Goal: Task Accomplishment & Management: Manage account settings

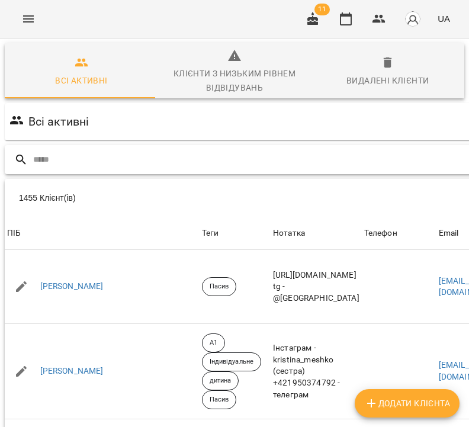
click at [326, 156] on input "text" at bounding box center [303, 160] width 541 height 20
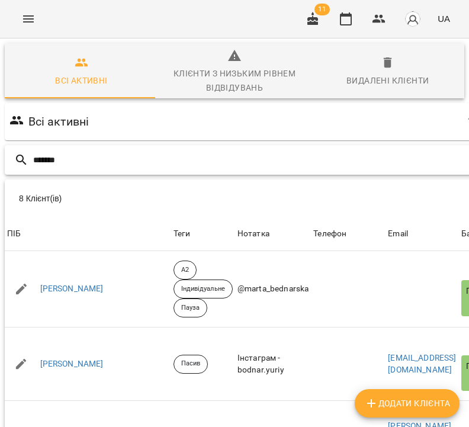
type input "*******"
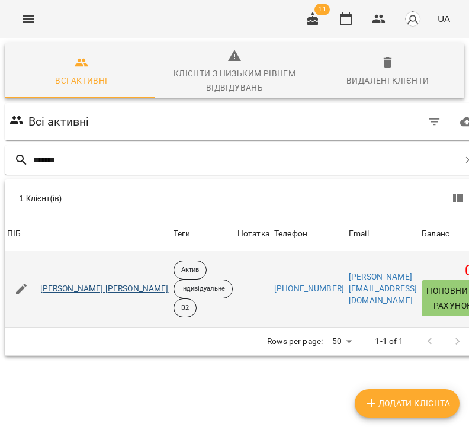
click at [106, 286] on link "Наріжна Дар'я Ігорівна" at bounding box center [104, 289] width 128 height 12
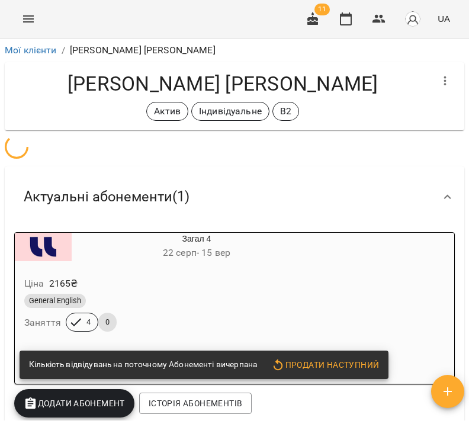
click at [226, 298] on div "Загал 4 22 серп - 15 вер Ціна 2165 ₴ General English Заняття 4 0" at bounding box center [167, 289] width 311 height 118
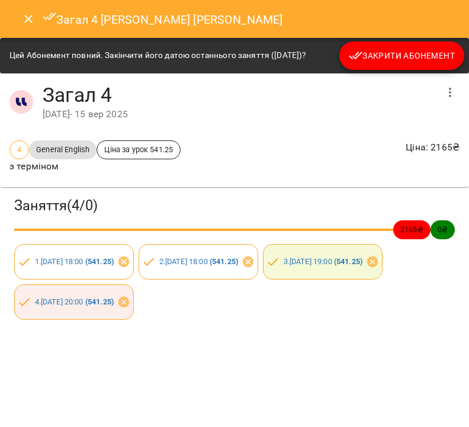
click at [379, 56] on span "Закрити Абонемент" at bounding box center [402, 56] width 106 height 14
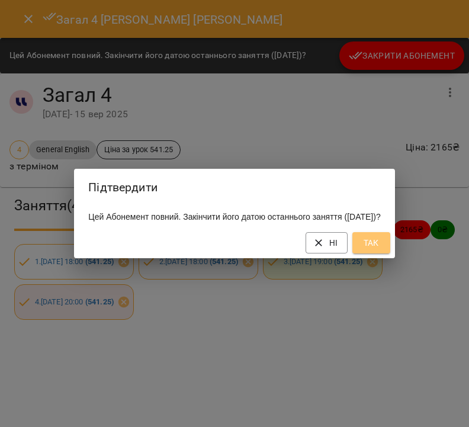
click at [388, 253] on button "Так" at bounding box center [371, 242] width 38 height 21
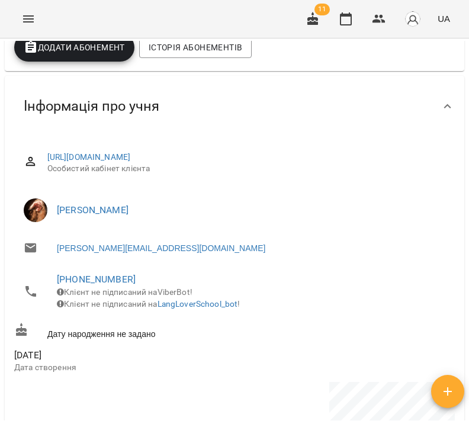
scroll to position [16, 0]
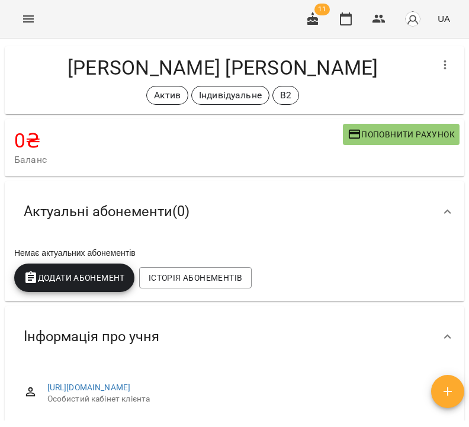
click at [91, 271] on span "Додати Абонемент" at bounding box center [74, 277] width 101 height 14
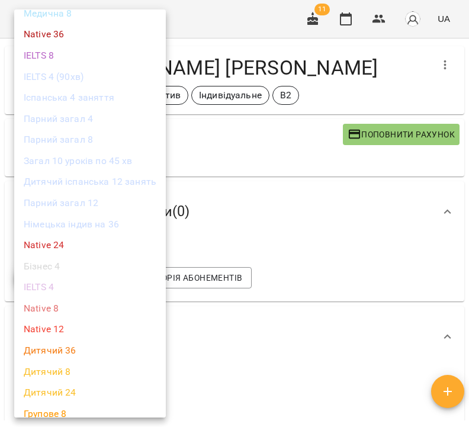
scroll to position [415, 0]
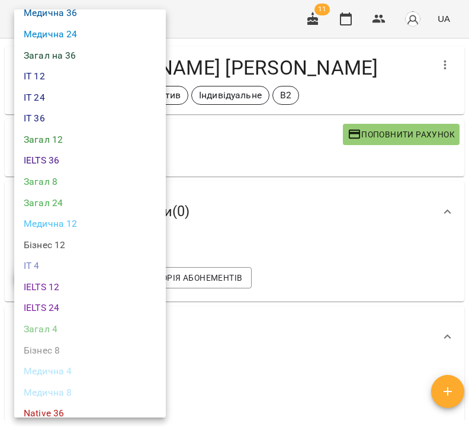
click at [80, 321] on li "Загал 4" at bounding box center [89, 328] width 151 height 21
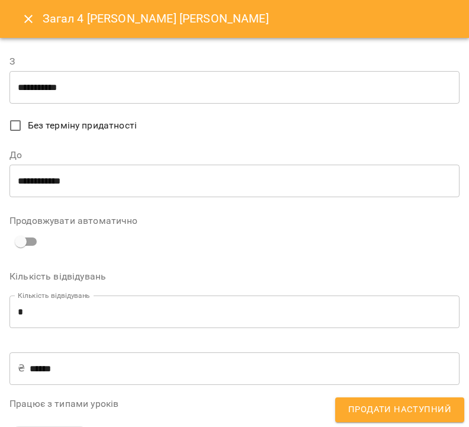
scroll to position [352, 0]
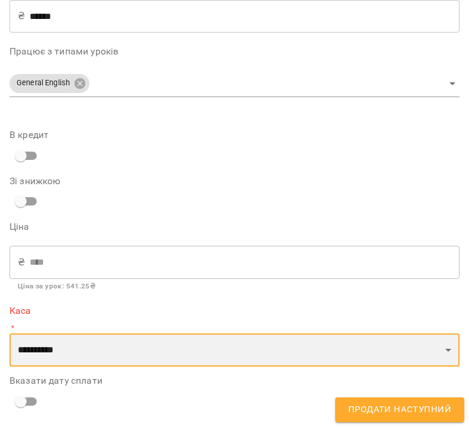
select select "****"
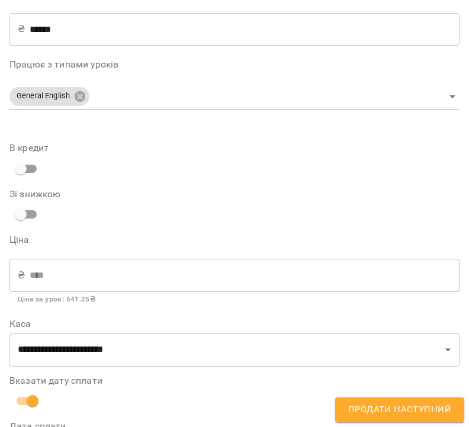
scroll to position [395, 0]
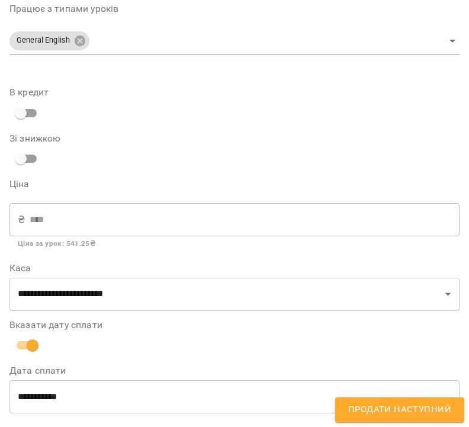
click at [364, 404] on span "Продати наступний" at bounding box center [399, 409] width 103 height 15
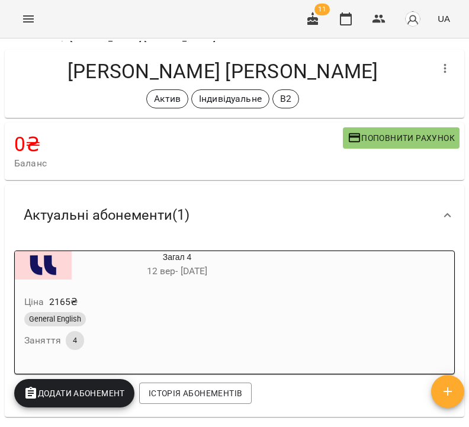
scroll to position [0, 0]
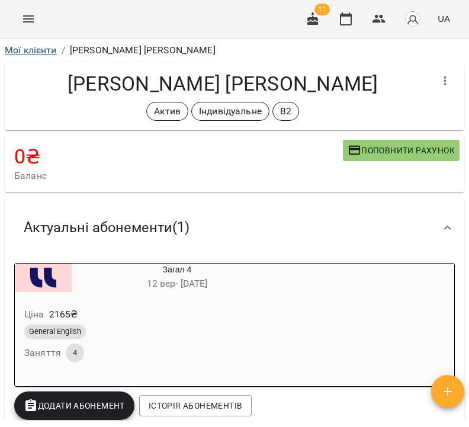
click at [30, 54] on link "Мої клієнти" at bounding box center [31, 49] width 52 height 11
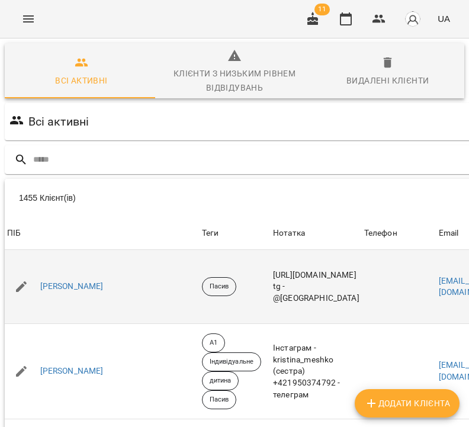
scroll to position [21, 0]
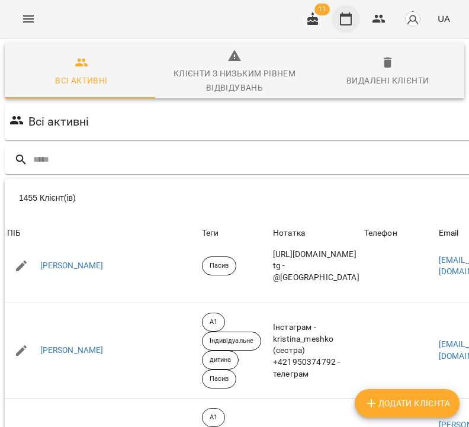
click at [349, 16] on icon "button" at bounding box center [346, 18] width 12 height 13
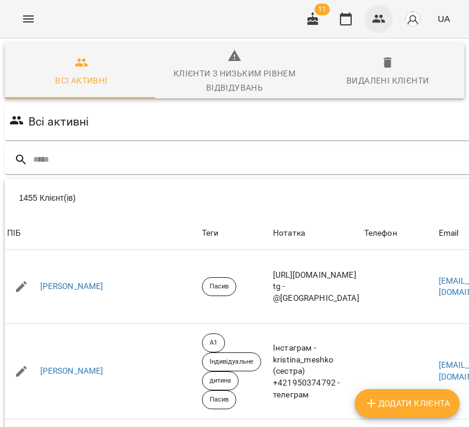
click at [380, 20] on icon "button" at bounding box center [379, 19] width 14 height 14
click at [36, 21] on button "Menu" at bounding box center [28, 19] width 28 height 28
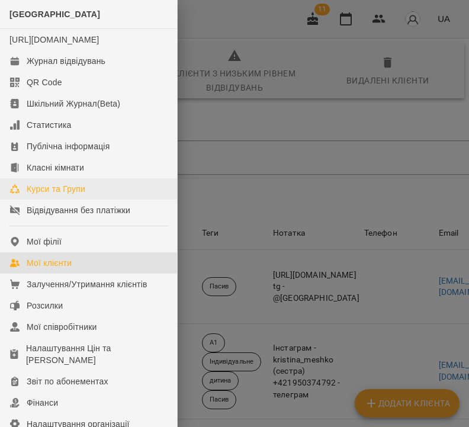
click at [73, 195] on div "Курси та Групи" at bounding box center [56, 189] width 59 height 12
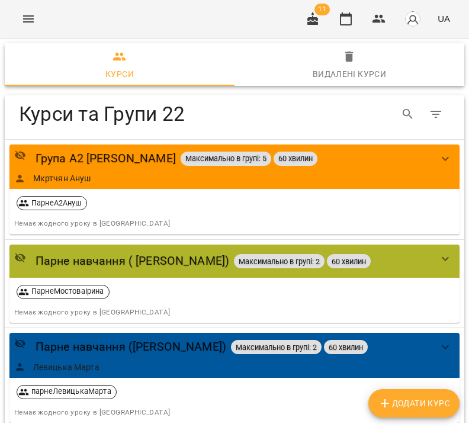
click at [246, 1] on div "For Business 11 UA" at bounding box center [234, 19] width 469 height 38
click at [343, 168] on div "Група А2 Ануш Максимально в групі: 5 60 хвилин Мкртчян Ануш" at bounding box center [222, 166] width 417 height 35
click at [438, 153] on icon "show more" at bounding box center [445, 158] width 14 height 14
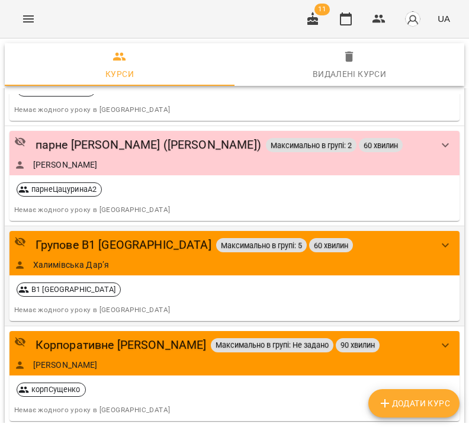
scroll to position [1943, 0]
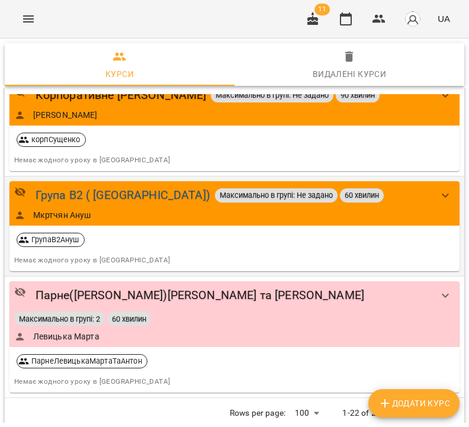
click at [66, 186] on div "Група В2 ( Ануш)" at bounding box center [123, 195] width 175 height 18
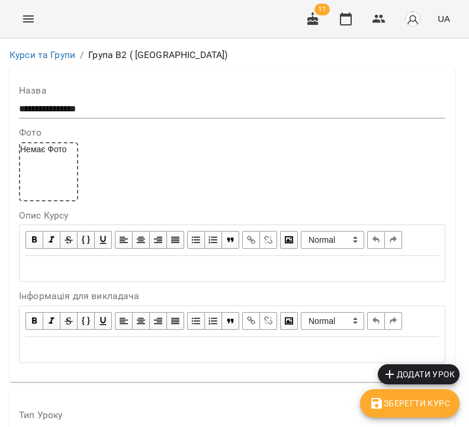
scroll to position [943, 0]
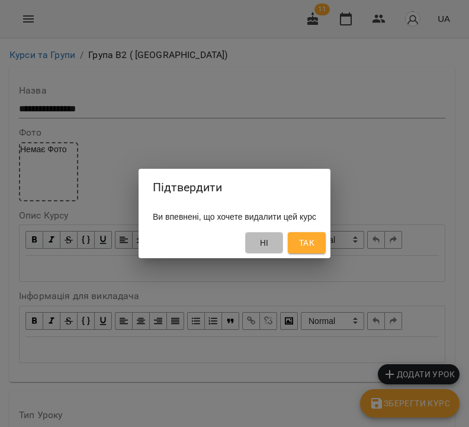
click at [283, 251] on button "Ні" at bounding box center [264, 242] width 38 height 21
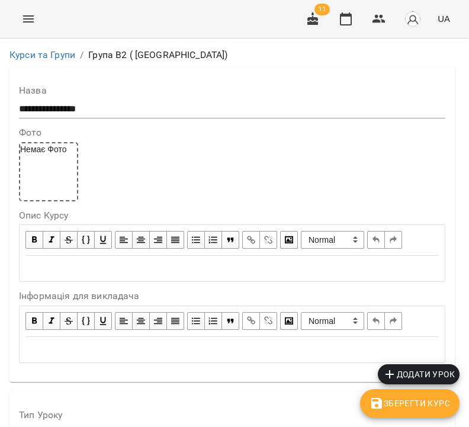
scroll to position [923, 0]
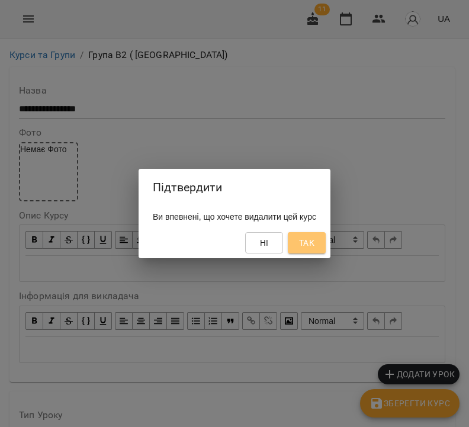
click at [314, 240] on span "Так" at bounding box center [306, 243] width 15 height 14
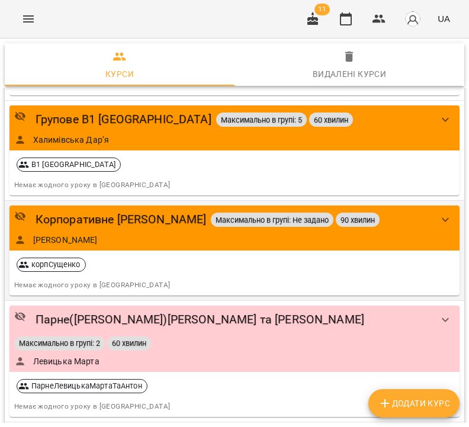
scroll to position [1803, 0]
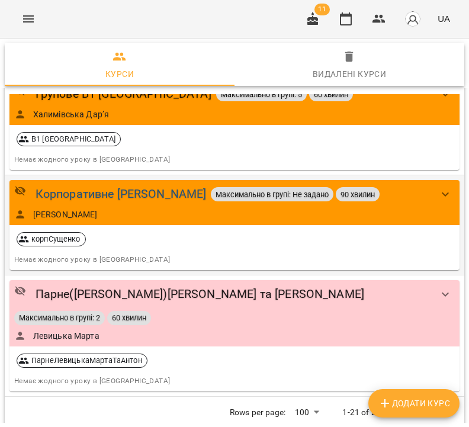
click at [124, 185] on div "Корпоративне Вацак" at bounding box center [121, 194] width 171 height 18
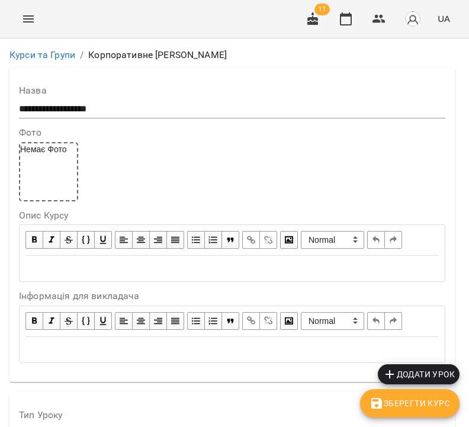
scroll to position [1088, 0]
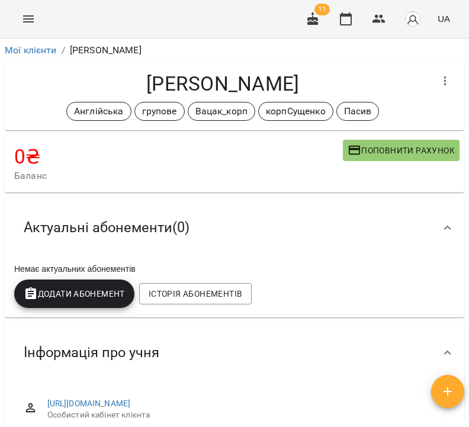
scroll to position [781, 0]
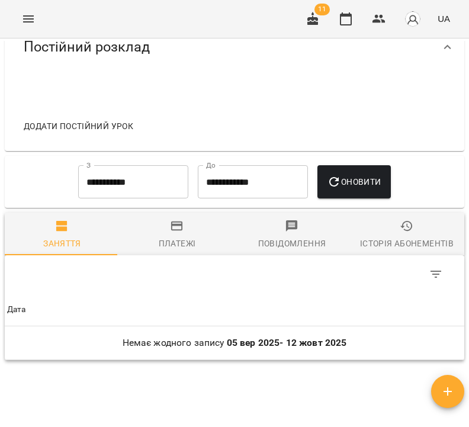
click at [387, 237] on span "Історія абонементів" at bounding box center [406, 235] width 101 height 32
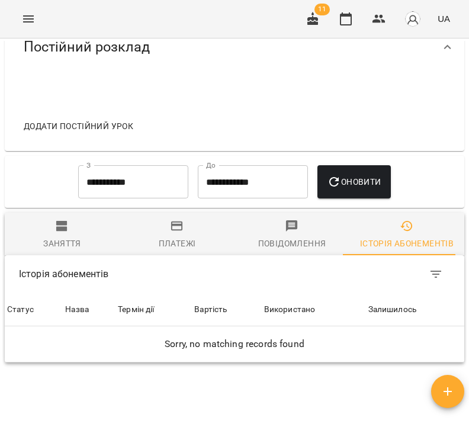
click at [152, 178] on input "**********" at bounding box center [133, 181] width 110 height 33
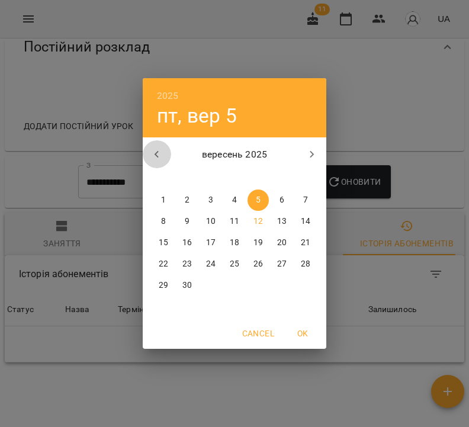
click at [159, 153] on icon "button" at bounding box center [157, 154] width 14 height 14
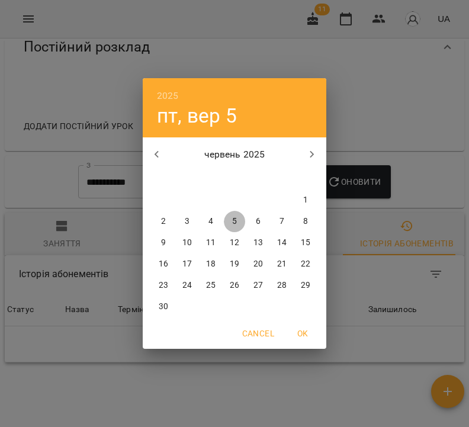
click at [238, 221] on span "5" at bounding box center [234, 221] width 21 height 12
type input "**********"
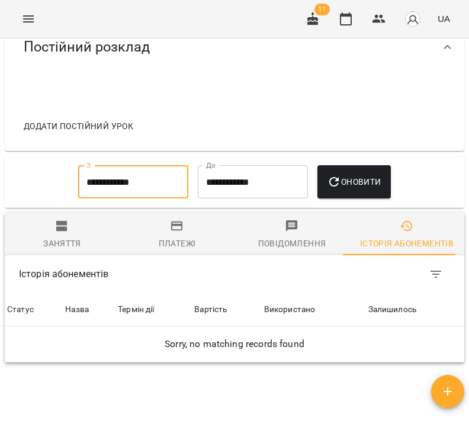
click at [366, 198] on button "Оновити" at bounding box center [353, 181] width 73 height 33
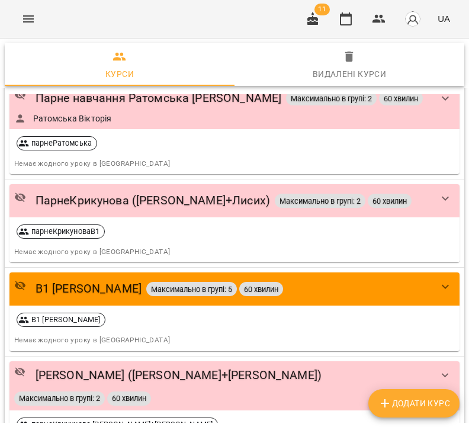
scroll to position [1803, 0]
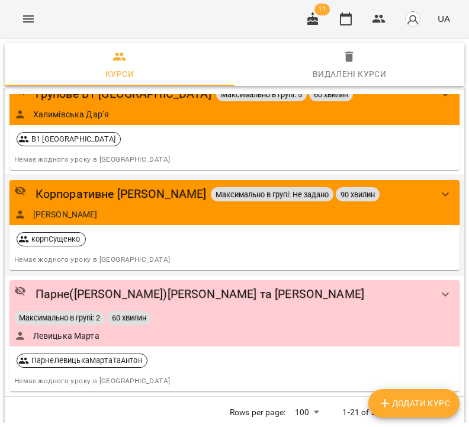
click at [145, 227] on div "корпСущенко" at bounding box center [234, 239] width 445 height 24
click at [120, 185] on div "Корпоративне Вацак" at bounding box center [121, 194] width 171 height 18
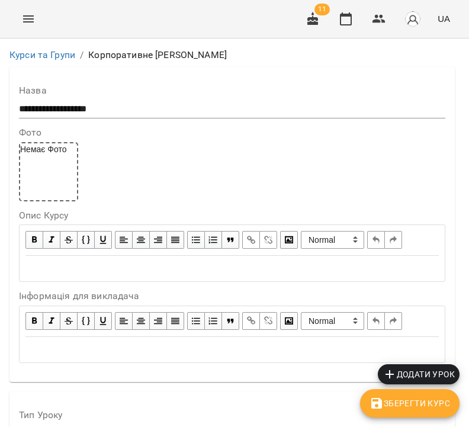
scroll to position [998, 0]
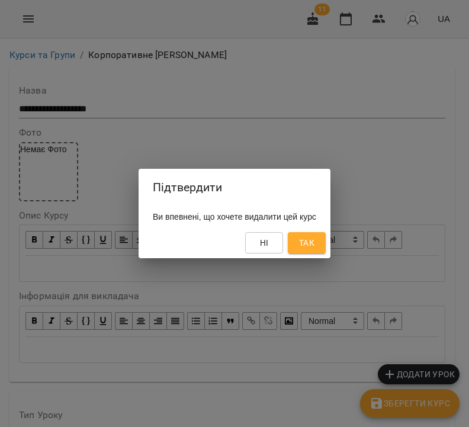
click at [314, 243] on span "Так" at bounding box center [306, 243] width 15 height 14
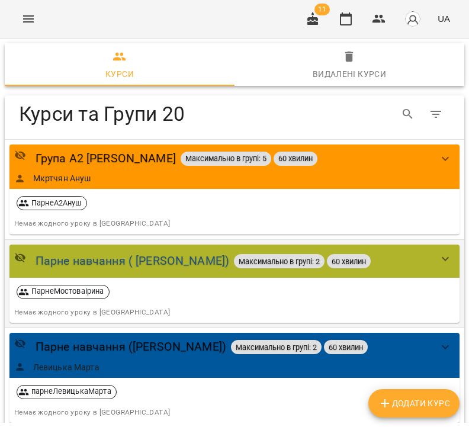
click at [156, 255] on div "Парне навчання ( Ірина Мостова)" at bounding box center [133, 261] width 194 height 18
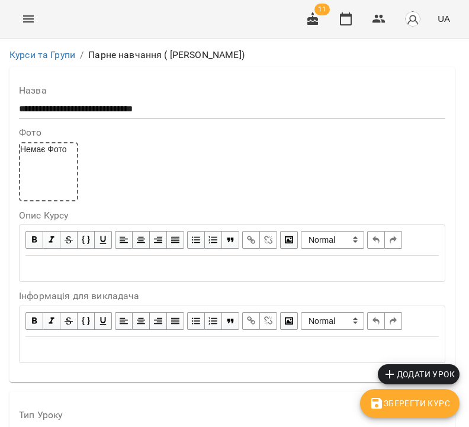
scroll to position [952, 0]
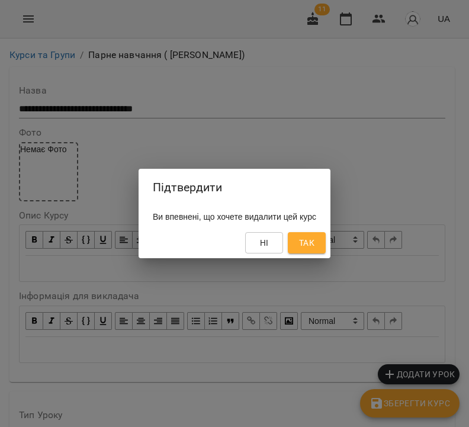
click at [314, 248] on span "Так" at bounding box center [306, 243] width 15 height 14
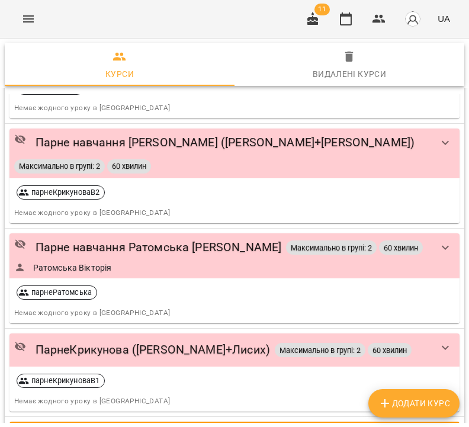
scroll to position [1616, 0]
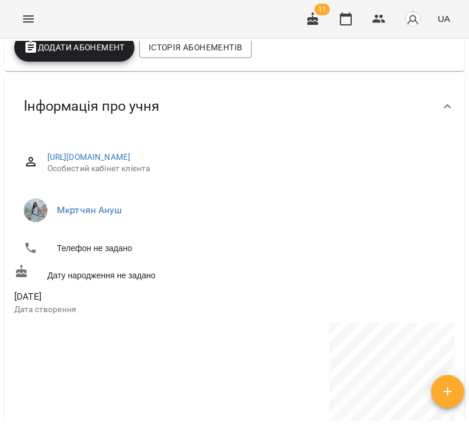
scroll to position [624, 0]
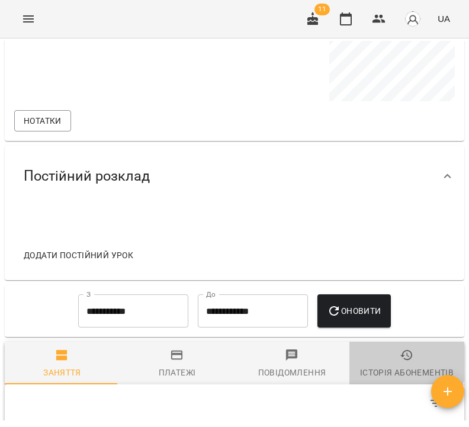
click at [391, 353] on span "Історія абонементів" at bounding box center [406, 364] width 101 height 32
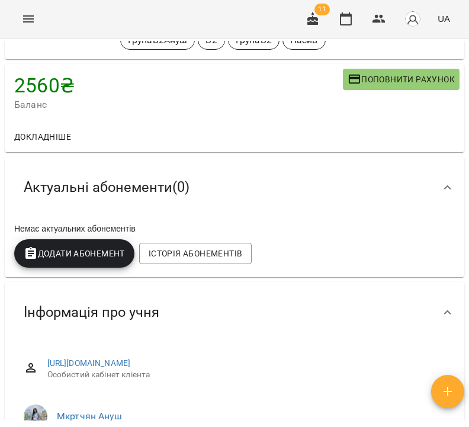
scroll to position [0, 0]
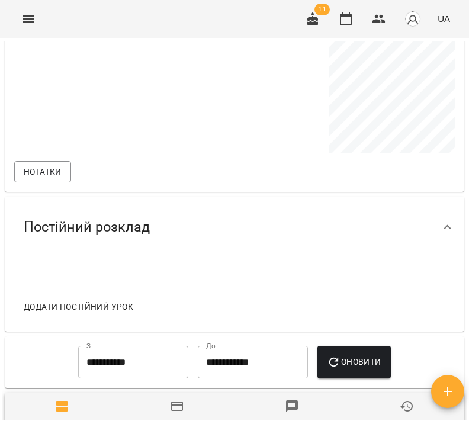
scroll to position [740, 0]
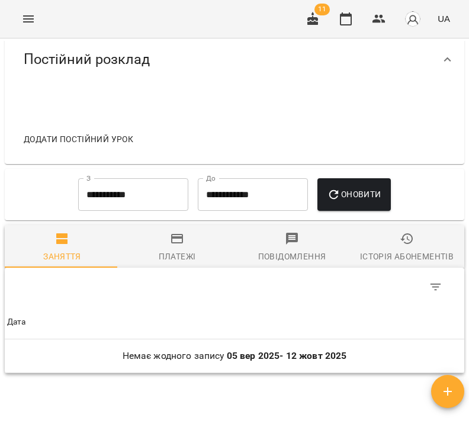
click at [418, 249] on span "Історія абонементів" at bounding box center [406, 247] width 101 height 32
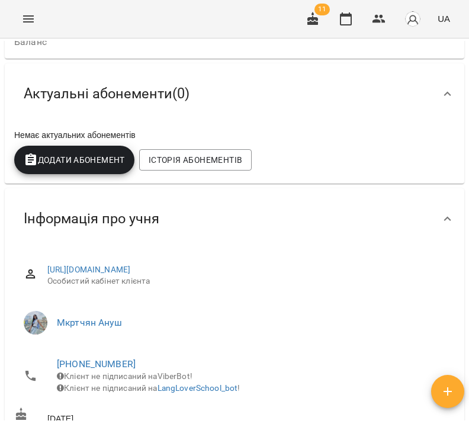
scroll to position [0, 0]
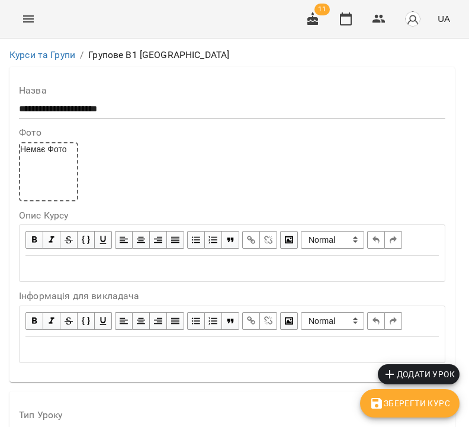
scroll to position [940, 0]
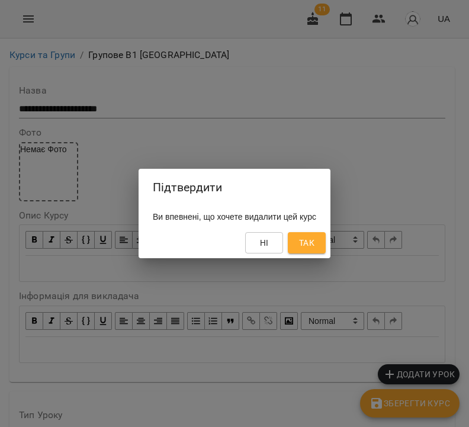
click at [314, 247] on span "Так" at bounding box center [306, 243] width 15 height 14
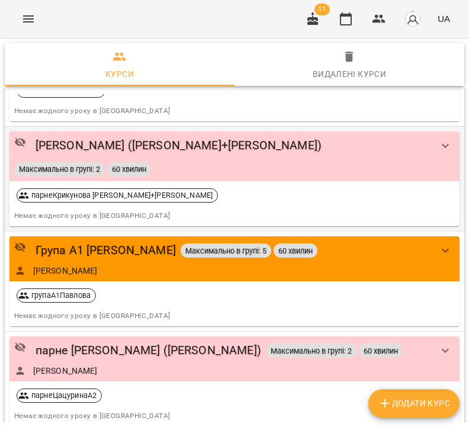
scroll to position [1336, 0]
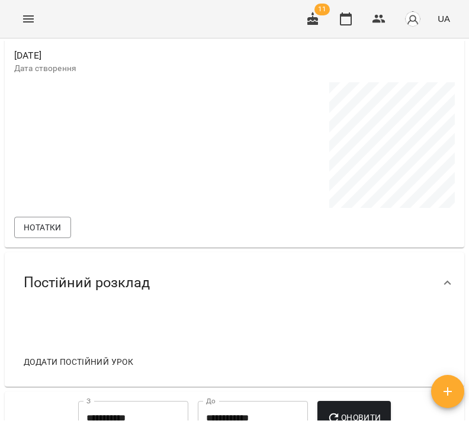
scroll to position [907, 0]
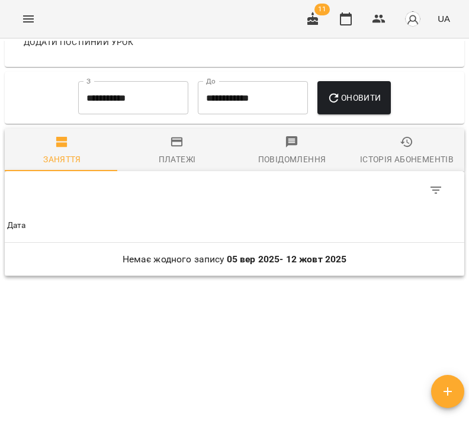
click at [130, 111] on input "**********" at bounding box center [133, 97] width 110 height 33
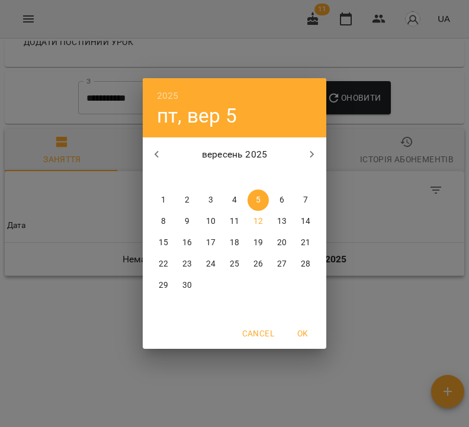
click at [155, 160] on icon "button" at bounding box center [157, 154] width 14 height 14
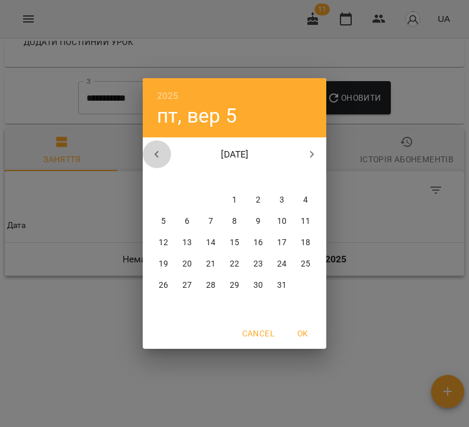
click at [155, 160] on icon "button" at bounding box center [157, 154] width 14 height 14
click at [189, 193] on button "1" at bounding box center [186, 199] width 21 height 21
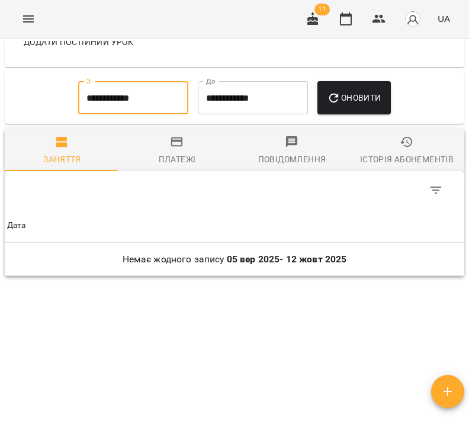
click at [346, 100] on span "Оновити" at bounding box center [354, 98] width 54 height 14
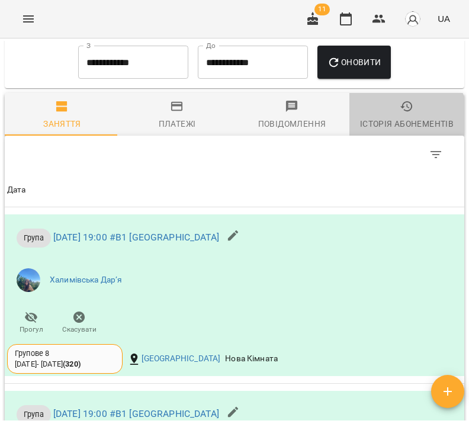
click at [399, 129] on div "Історія абонементів" at bounding box center [407, 124] width 94 height 14
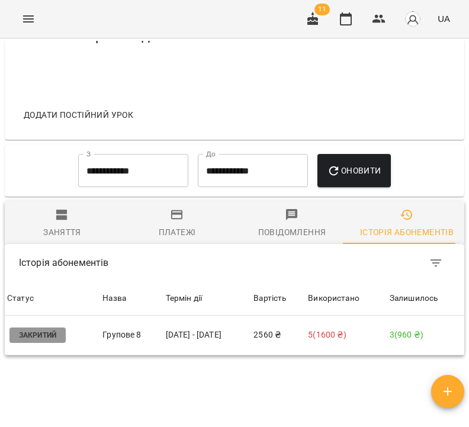
click at [131, 178] on input "**********" at bounding box center [133, 170] width 110 height 33
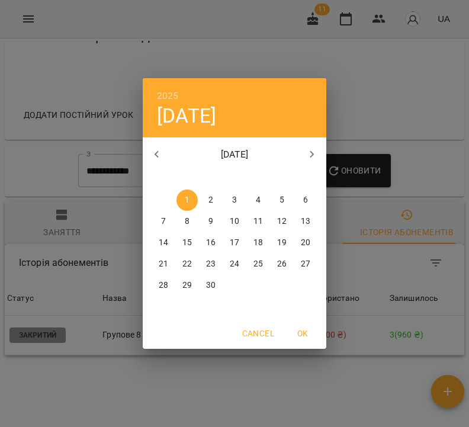
click at [164, 159] on button "button" at bounding box center [157, 154] width 28 height 28
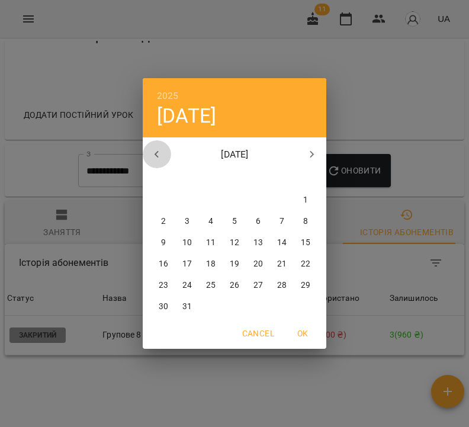
click at [164, 159] on button "button" at bounding box center [157, 154] width 28 height 28
click at [257, 196] on p "1" at bounding box center [258, 200] width 5 height 12
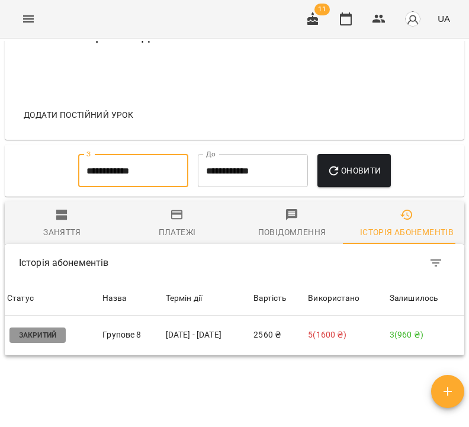
click at [350, 176] on span "Оновити" at bounding box center [354, 170] width 54 height 14
click at [155, 179] on input "**********" at bounding box center [133, 170] width 110 height 33
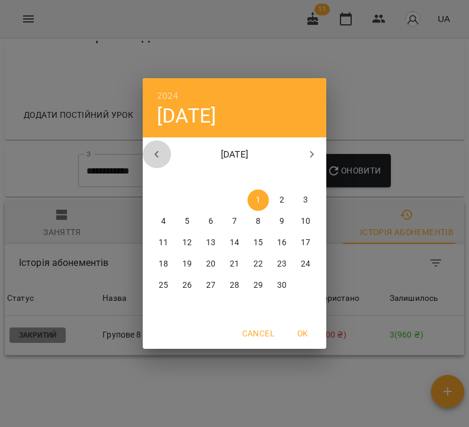
click at [159, 156] on icon "button" at bounding box center [157, 154] width 14 height 14
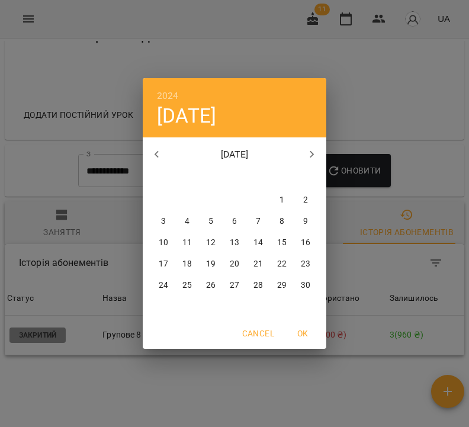
click at [284, 197] on span "1" at bounding box center [281, 200] width 21 height 12
type input "**********"
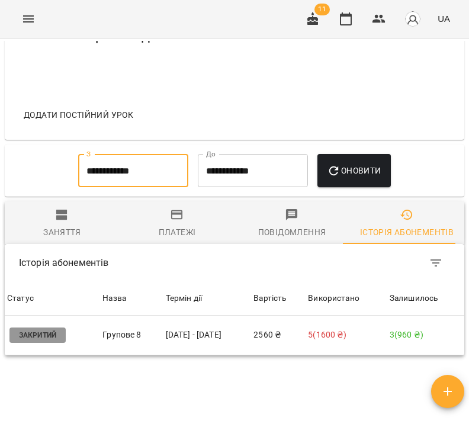
click at [363, 177] on span "Оновити" at bounding box center [354, 170] width 54 height 14
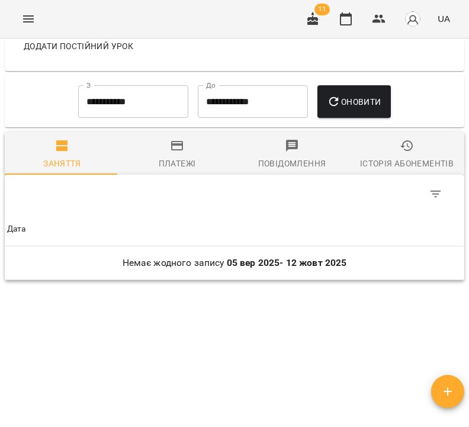
click at [405, 146] on icon "button" at bounding box center [406, 145] width 14 height 14
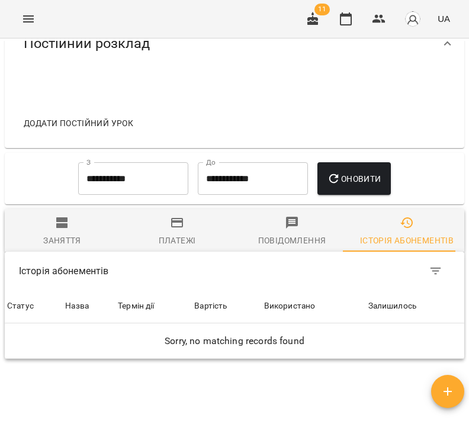
click at [156, 182] on input "**********" at bounding box center [133, 178] width 110 height 33
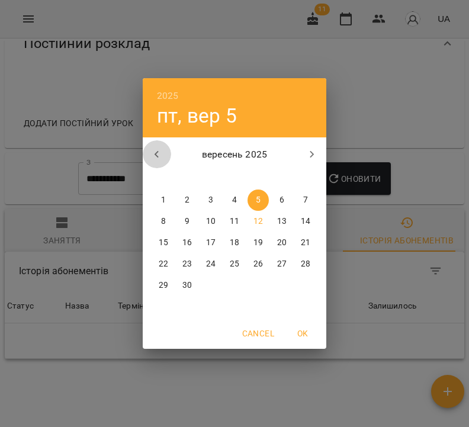
click at [161, 163] on button "button" at bounding box center [157, 154] width 28 height 28
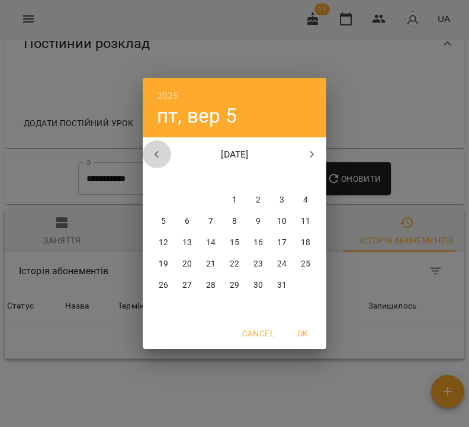
click at [161, 163] on button "button" at bounding box center [157, 154] width 28 height 28
click at [246, 197] on div "2" at bounding box center [235, 199] width 24 height 21
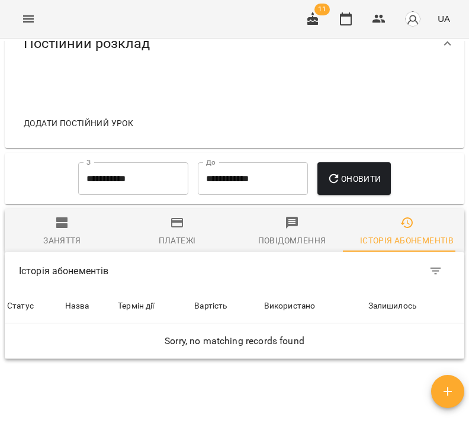
click at [247, 198] on div "**********" at bounding box center [234, 179] width 459 height 52
click at [341, 178] on icon "button" at bounding box center [334, 179] width 14 height 14
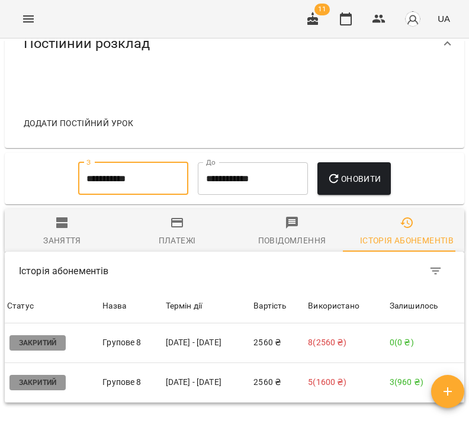
click at [109, 170] on input "**********" at bounding box center [133, 178] width 110 height 33
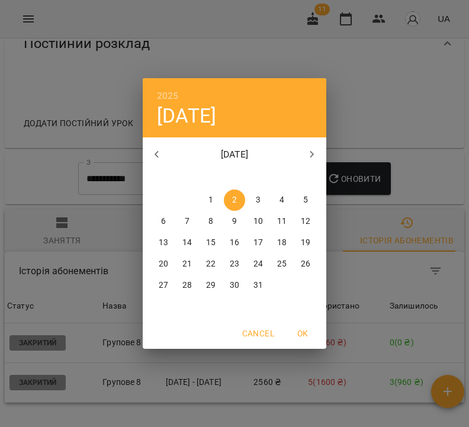
click at [165, 160] on button "button" at bounding box center [157, 154] width 28 height 28
click at [287, 198] on span "5" at bounding box center [281, 200] width 21 height 12
type input "**********"
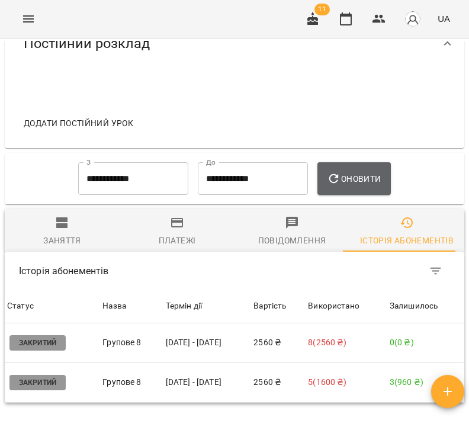
click at [356, 179] on span "Оновити" at bounding box center [354, 179] width 54 height 14
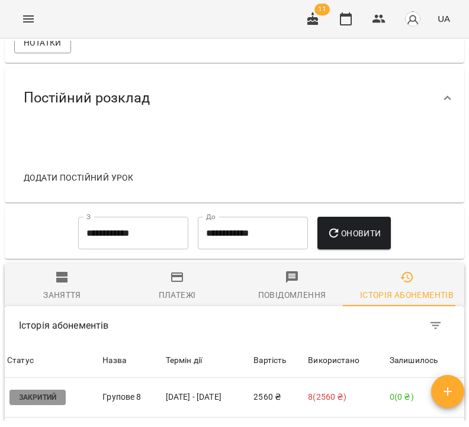
scroll to position [0, 0]
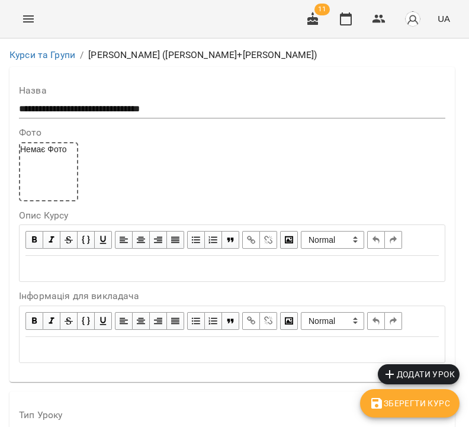
scroll to position [973, 0]
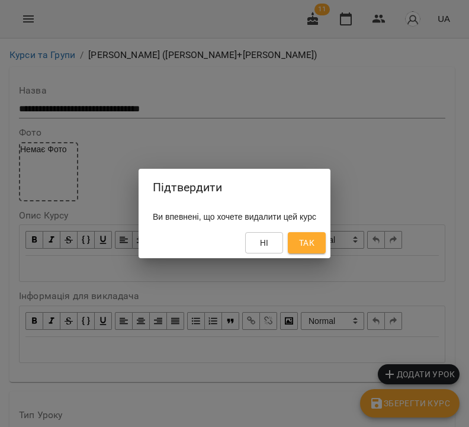
click at [314, 243] on span "Так" at bounding box center [306, 243] width 15 height 14
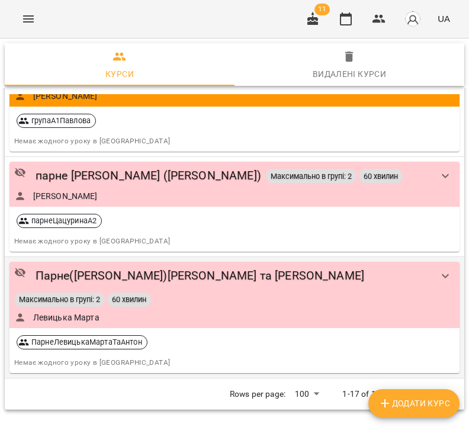
scroll to position [1188, 0]
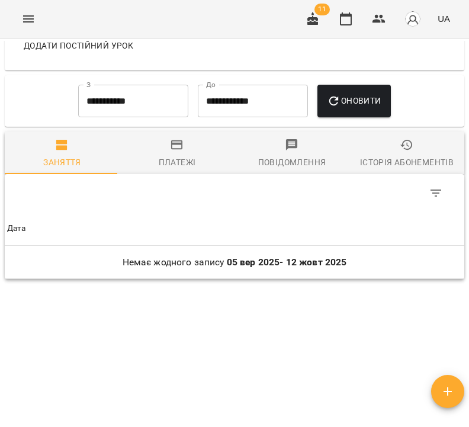
click at [406, 157] on div "Історія абонементів" at bounding box center [407, 162] width 94 height 14
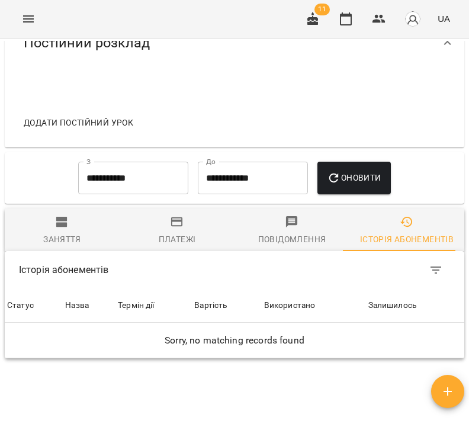
click at [120, 174] on input "**********" at bounding box center [133, 178] width 110 height 33
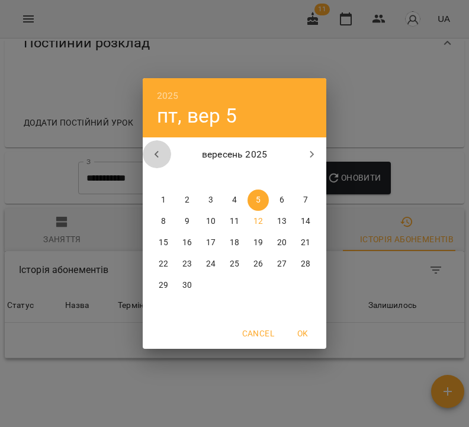
click at [153, 157] on icon "button" at bounding box center [157, 154] width 14 height 14
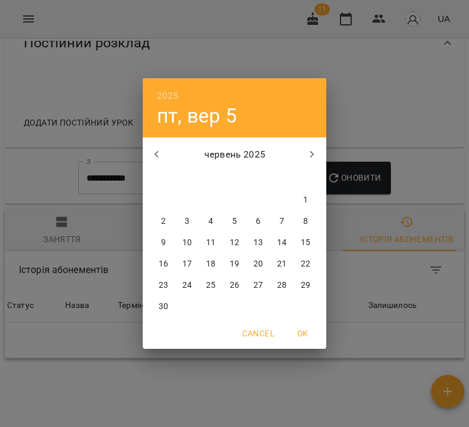
click at [153, 157] on icon "button" at bounding box center [157, 154] width 14 height 14
click at [252, 220] on span "9" at bounding box center [257, 221] width 21 height 12
type input "**********"
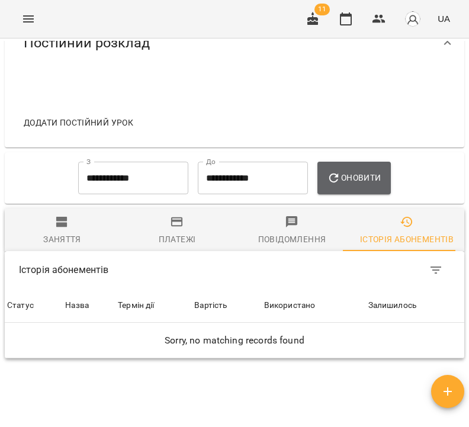
click at [347, 175] on span "Оновити" at bounding box center [354, 177] width 54 height 14
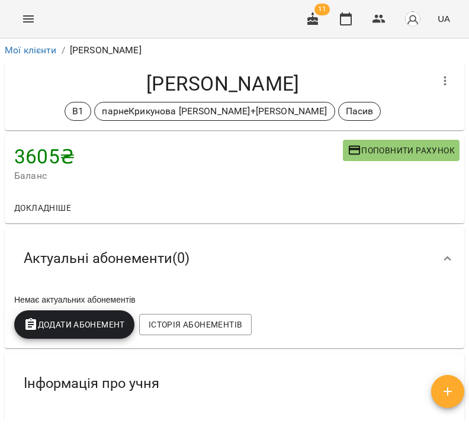
scroll to position [726, 0]
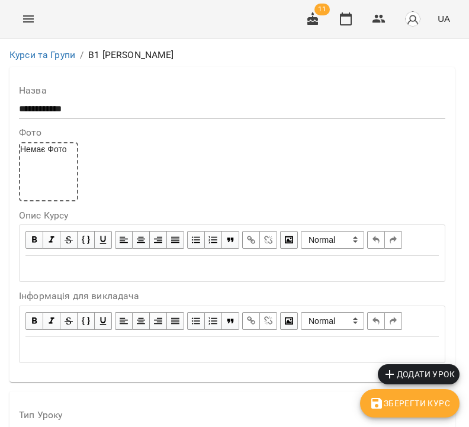
scroll to position [885, 0]
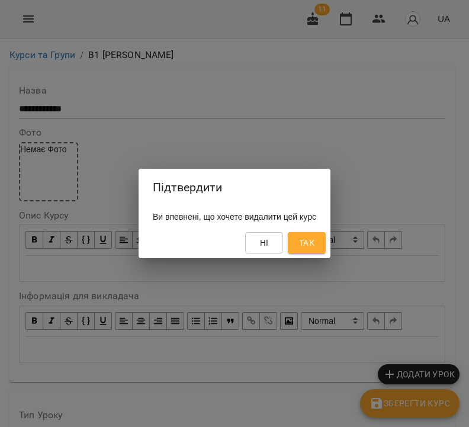
click at [314, 249] on span "Так" at bounding box center [306, 243] width 15 height 14
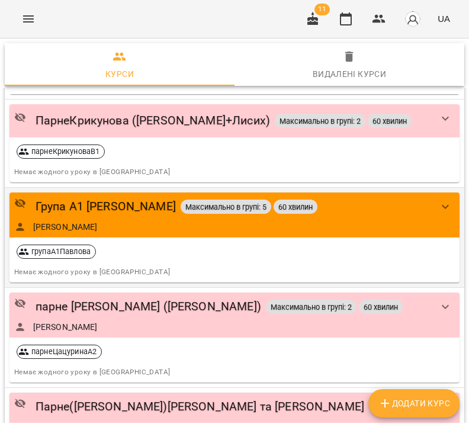
scroll to position [1053, 0]
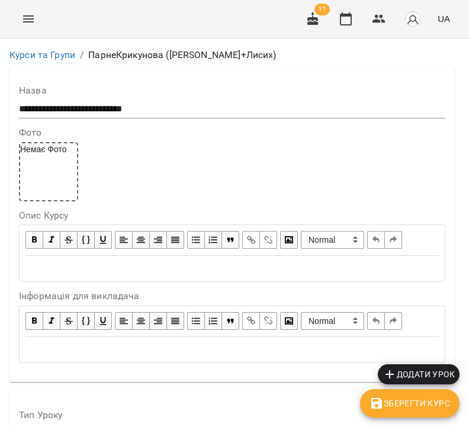
scroll to position [973, 0]
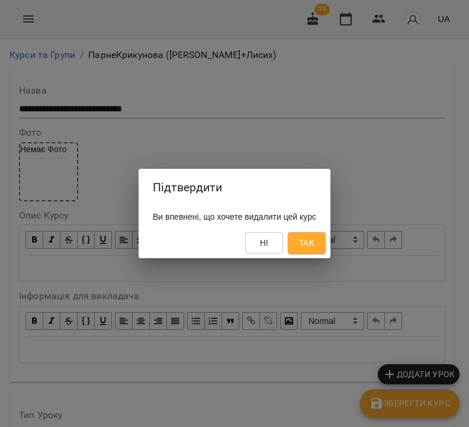
click at [314, 243] on span "Так" at bounding box center [306, 243] width 15 height 14
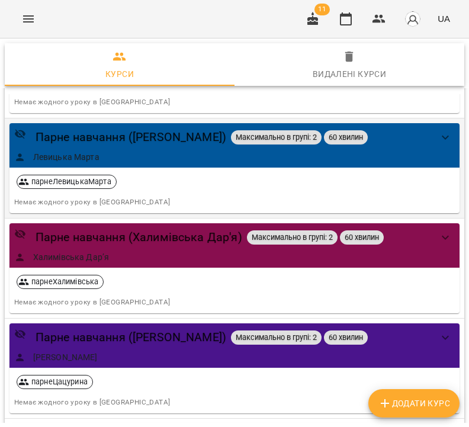
scroll to position [443, 0]
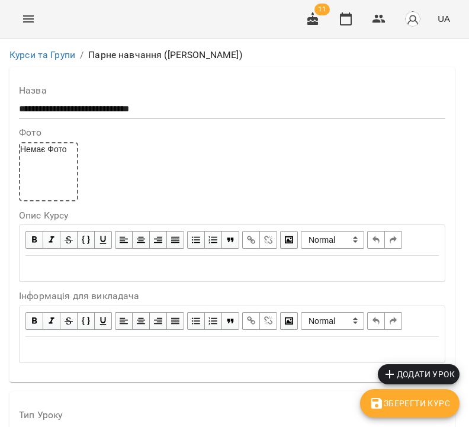
scroll to position [973, 0]
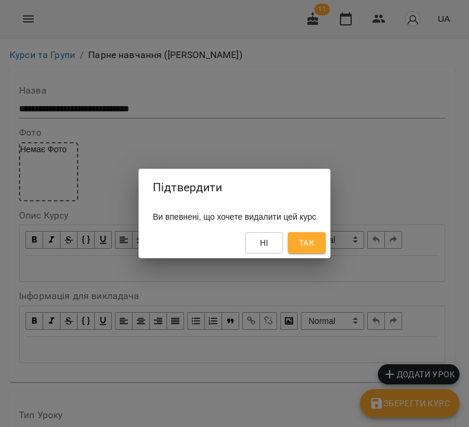
click at [314, 243] on span "Так" at bounding box center [306, 243] width 15 height 14
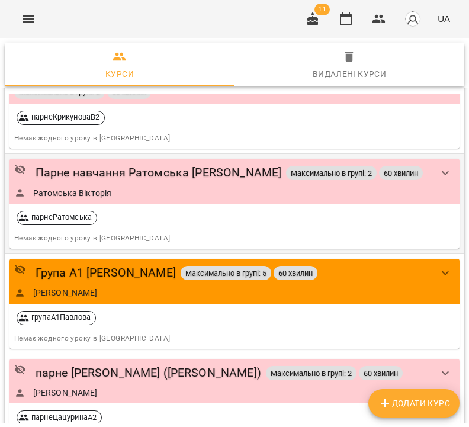
scroll to position [1165, 0]
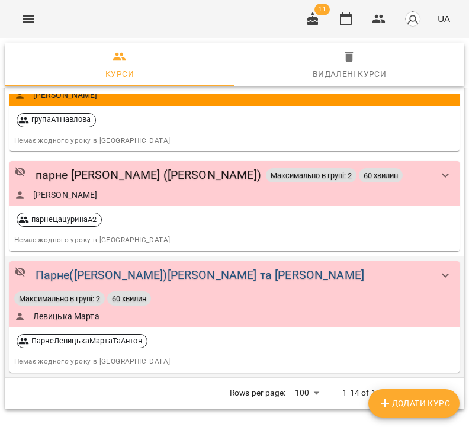
click at [193, 267] on div "Парне([PERSON_NAME])[PERSON_NAME] та [PERSON_NAME]" at bounding box center [200, 275] width 328 height 18
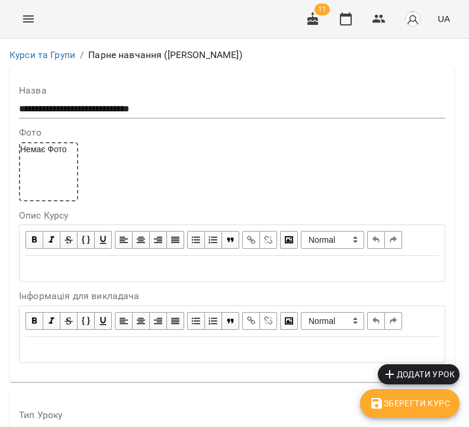
scroll to position [969, 0]
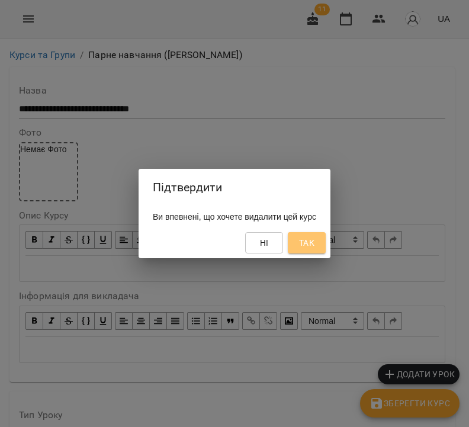
click at [314, 243] on span "Так" at bounding box center [306, 243] width 15 height 14
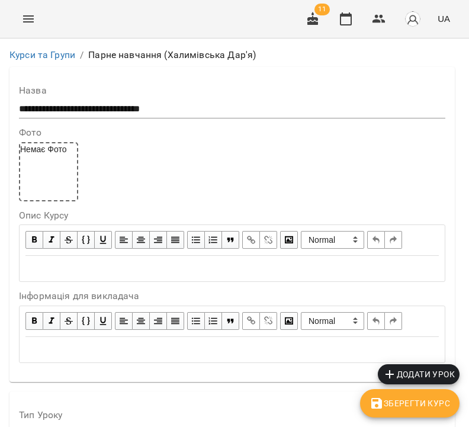
scroll to position [997, 0]
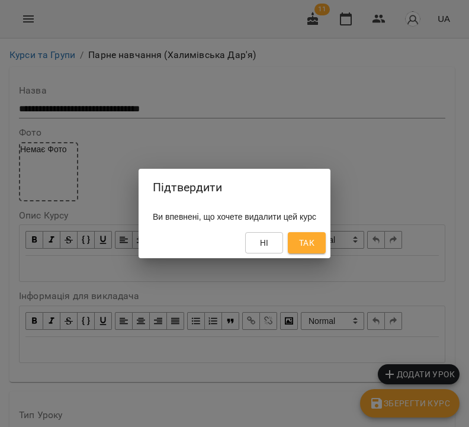
click at [314, 238] on span "Так" at bounding box center [306, 243] width 15 height 14
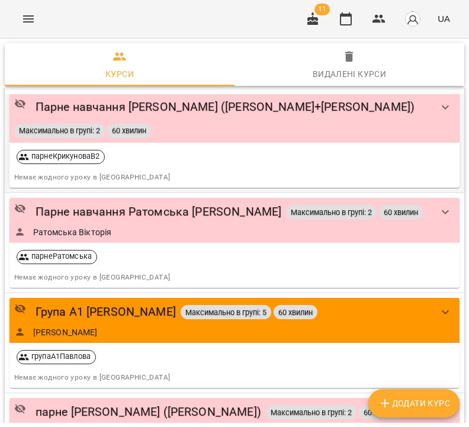
scroll to position [726, 0]
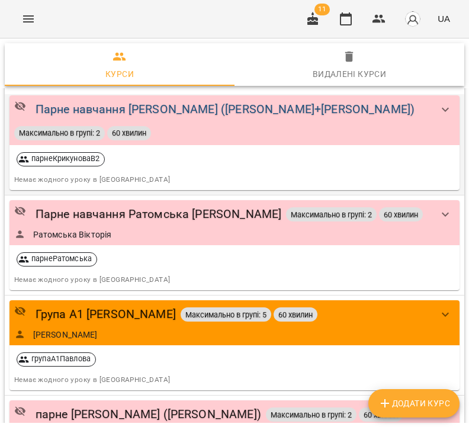
click at [204, 105] on div "Парне навчання [PERSON_NAME] ([PERSON_NAME]+[PERSON_NAME])" at bounding box center [225, 109] width 379 height 18
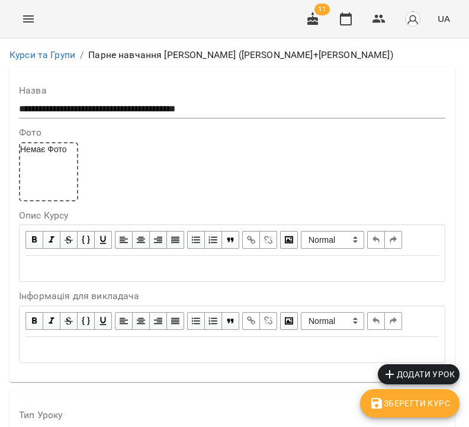
scroll to position [973, 0]
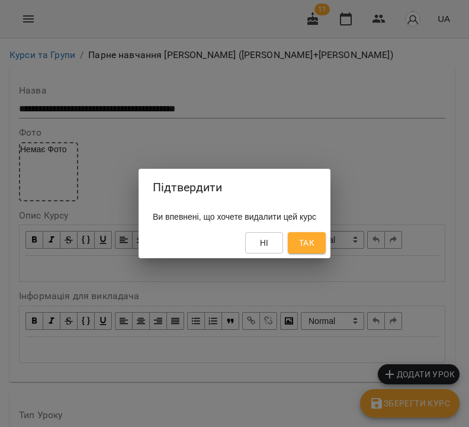
click at [314, 243] on span "Так" at bounding box center [306, 243] width 15 height 14
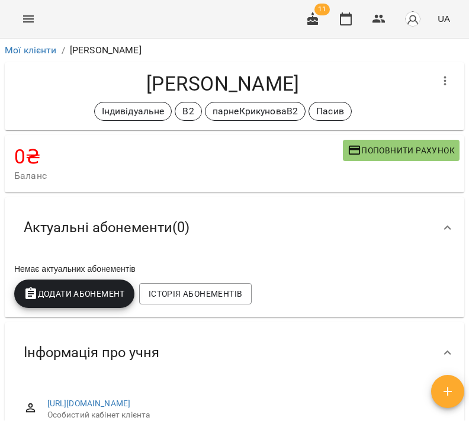
drag, startPoint x: 317, startPoint y: 83, endPoint x: 114, endPoint y: 87, distance: 203.0
click at [114, 87] on h4 "[PERSON_NAME]" at bounding box center [222, 84] width 417 height 24
copy h4 "[PERSON_NAME]"
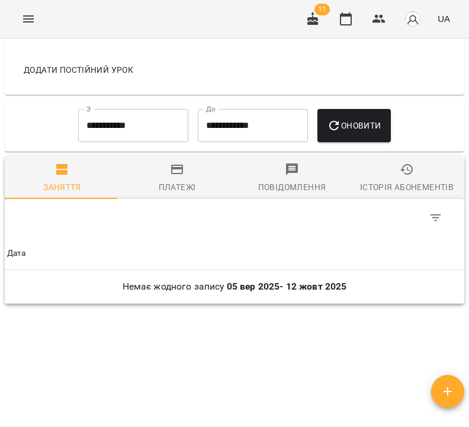
scroll to position [799, 0]
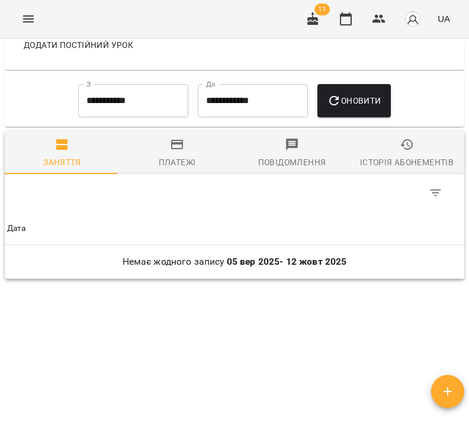
click at [393, 155] on div "Історія абонементів" at bounding box center [407, 162] width 94 height 14
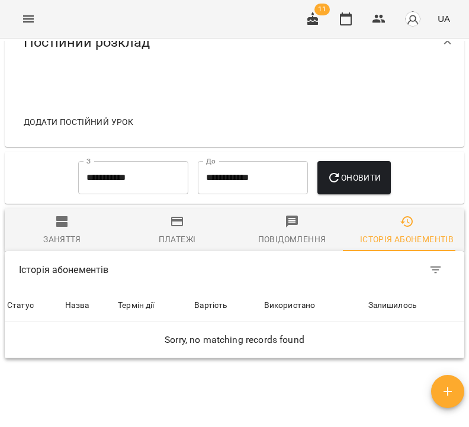
click at [145, 172] on input "**********" at bounding box center [133, 177] width 110 height 33
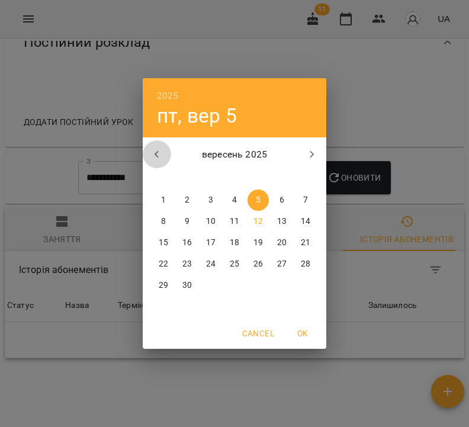
click at [162, 152] on icon "button" at bounding box center [157, 154] width 14 height 14
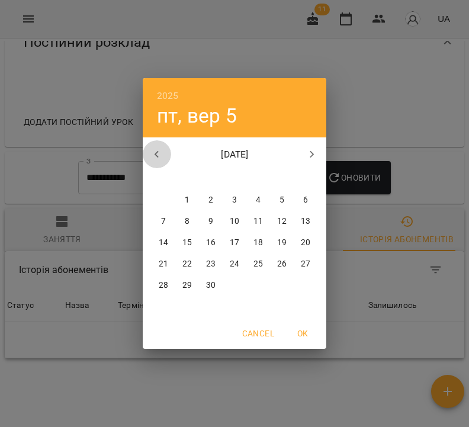
click at [162, 152] on icon "button" at bounding box center [157, 154] width 14 height 14
click at [278, 199] on span "1" at bounding box center [281, 200] width 21 height 12
type input "**********"
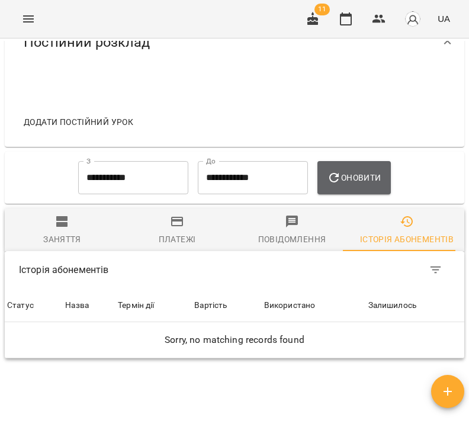
click at [346, 183] on button "Оновити" at bounding box center [353, 177] width 73 height 33
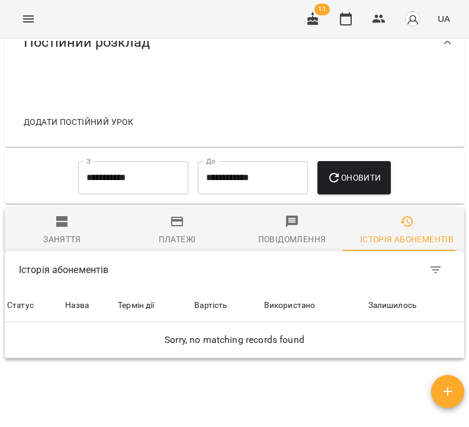
scroll to position [0, 0]
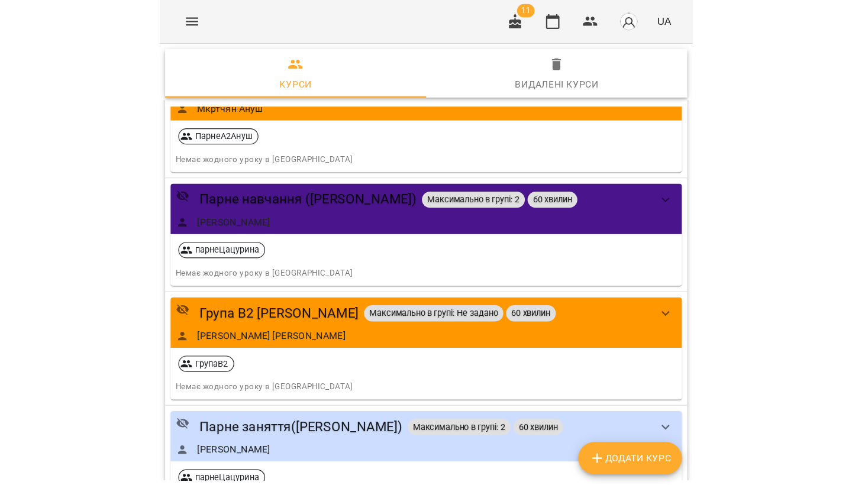
scroll to position [324, 0]
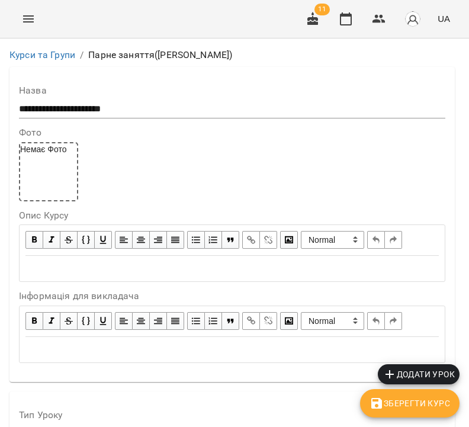
scroll to position [997, 0]
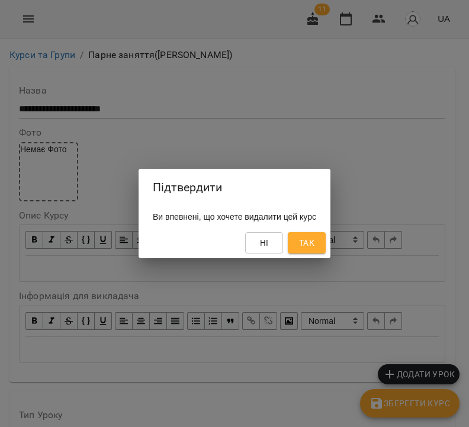
click at [314, 244] on span "Так" at bounding box center [306, 243] width 15 height 14
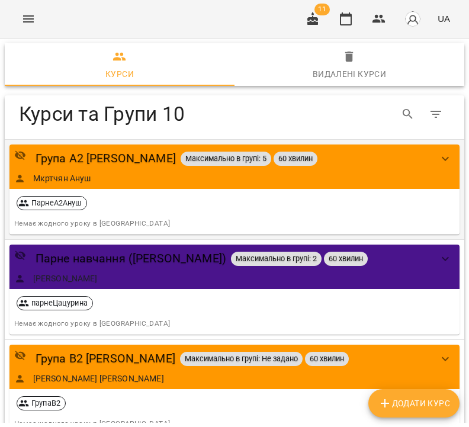
scroll to position [2, 0]
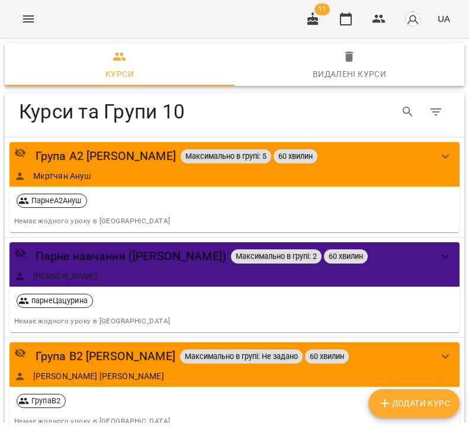
click at [383, 0] on div "For Business 11 UA" at bounding box center [234, 19] width 469 height 38
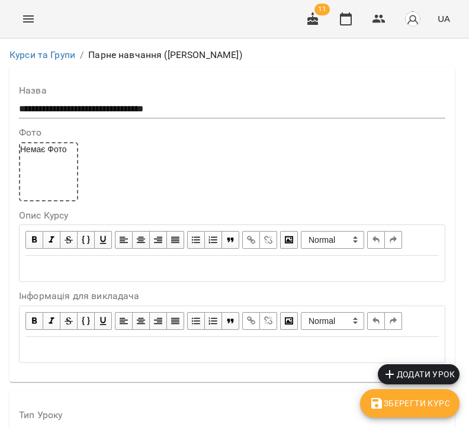
scroll to position [960, 0]
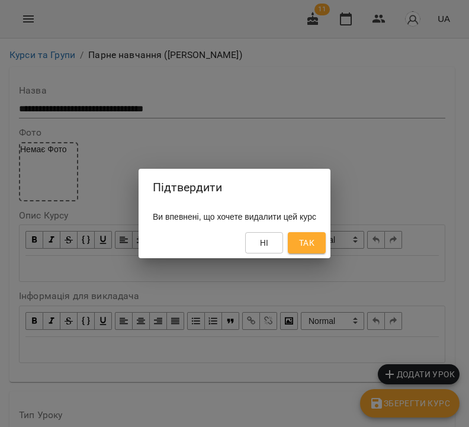
click at [316, 237] on span "Так" at bounding box center [306, 243] width 19 height 14
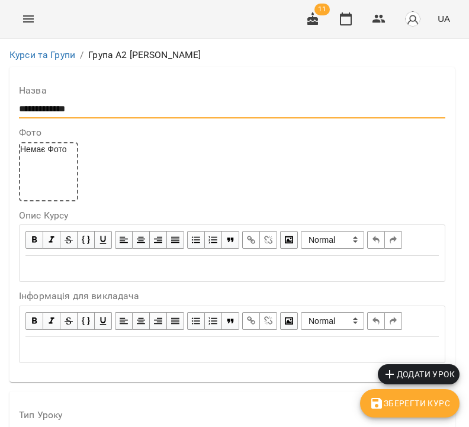
click at [44, 109] on input "**********" at bounding box center [232, 108] width 426 height 19
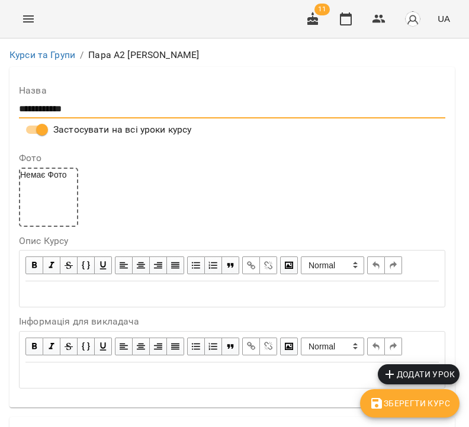
scroll to position [673, 0]
type input "**********"
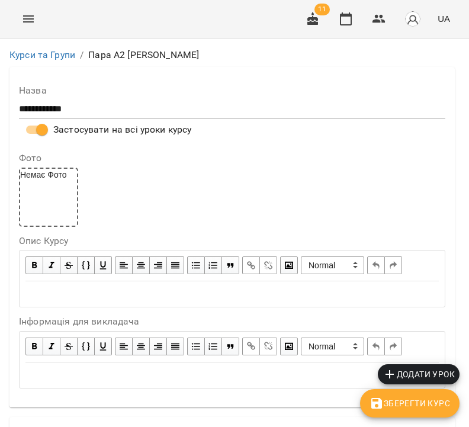
scroll to position [1013, 0]
type input "*"
click at [381, 405] on icon "button" at bounding box center [376, 403] width 11 height 11
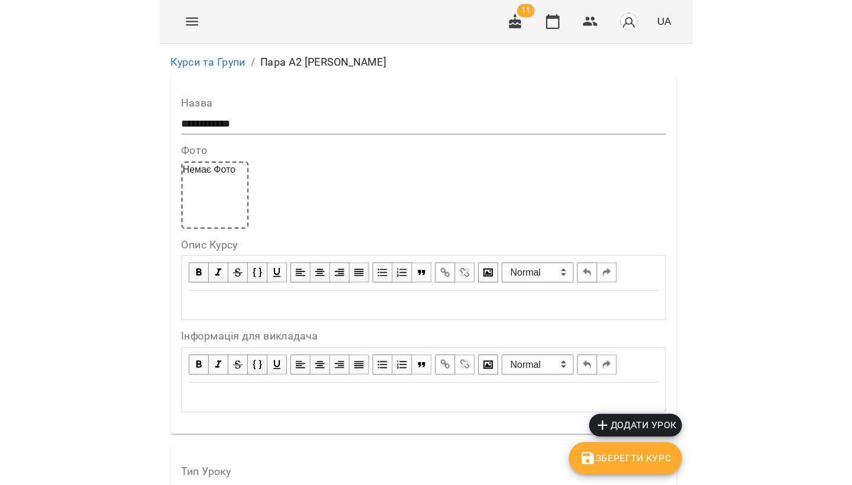
scroll to position [0, 0]
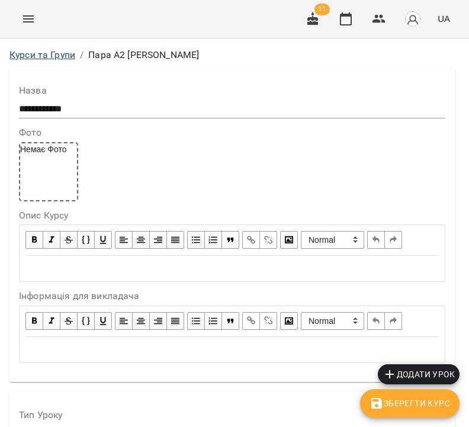
click at [51, 56] on link "Курси та Групи" at bounding box center [42, 54] width 66 height 11
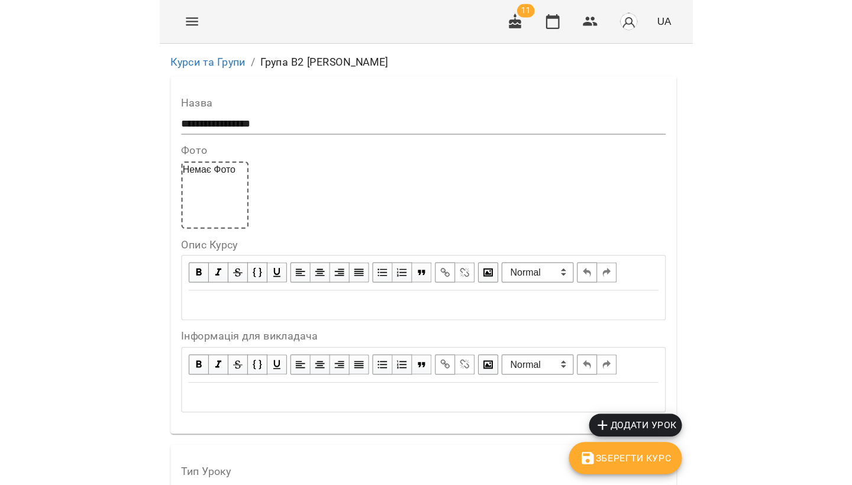
scroll to position [861, 0]
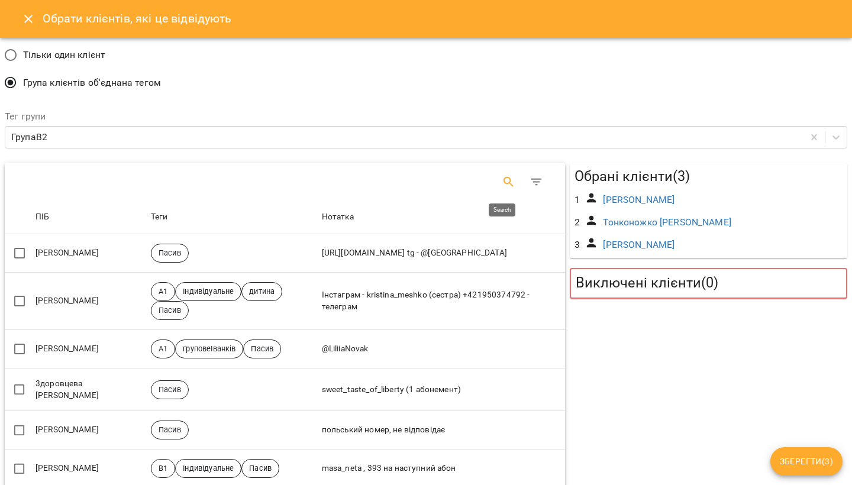
click at [468, 184] on icon "Search" at bounding box center [509, 182] width 14 height 14
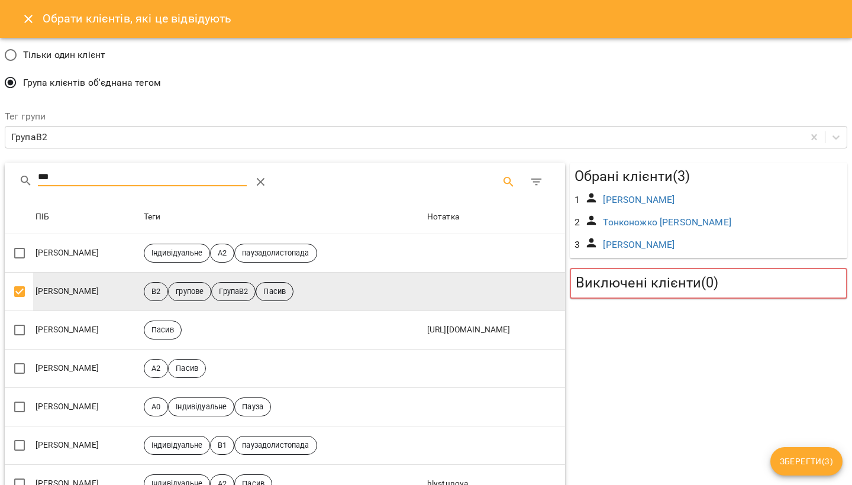
type input "***"
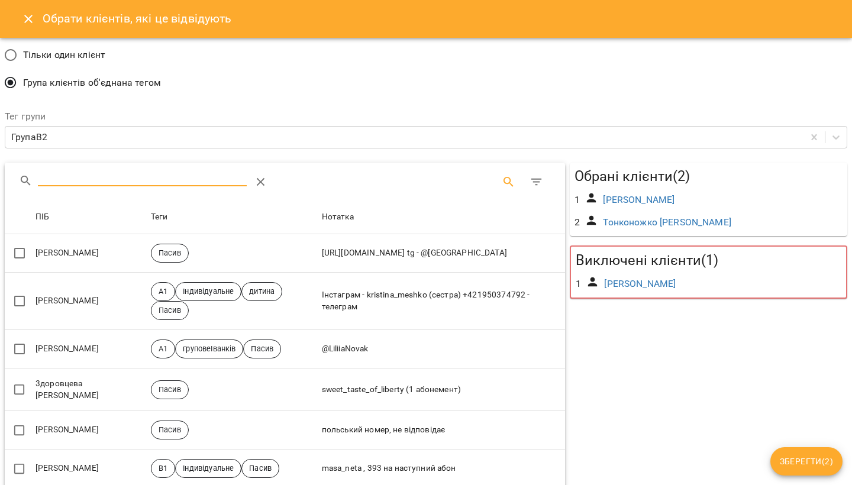
click at [133, 176] on input "Search" at bounding box center [142, 177] width 209 height 19
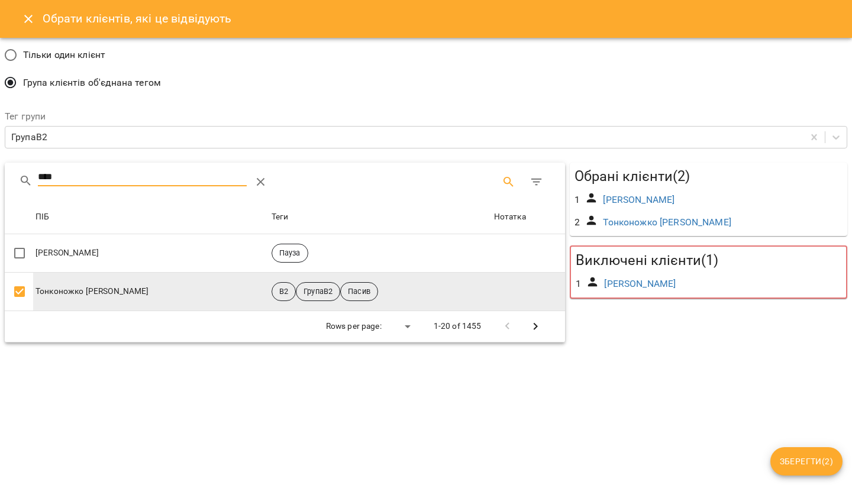
type input "****"
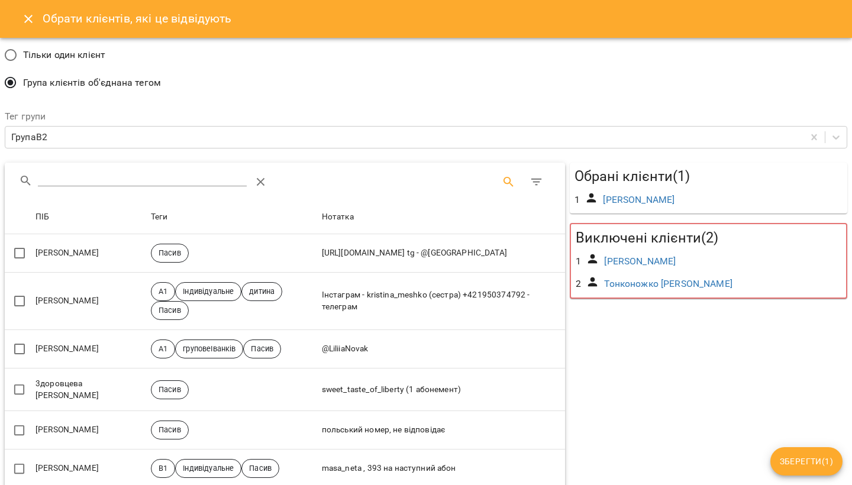
click at [468, 426] on button "Зберегти ( 1 )" at bounding box center [806, 461] width 72 height 28
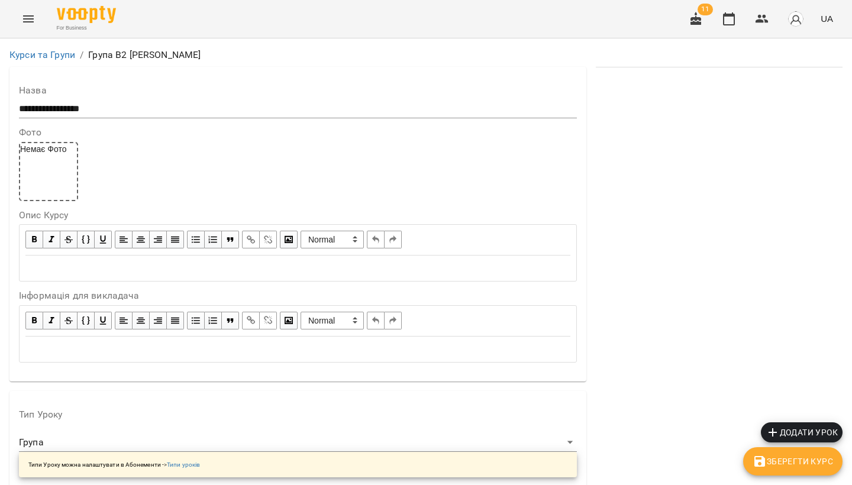
scroll to position [768, 0]
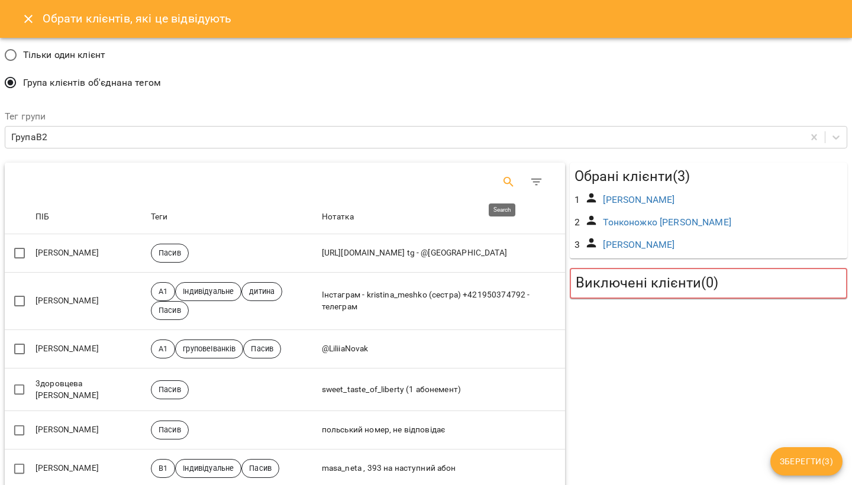
click at [502, 182] on icon "Search" at bounding box center [509, 182] width 14 height 14
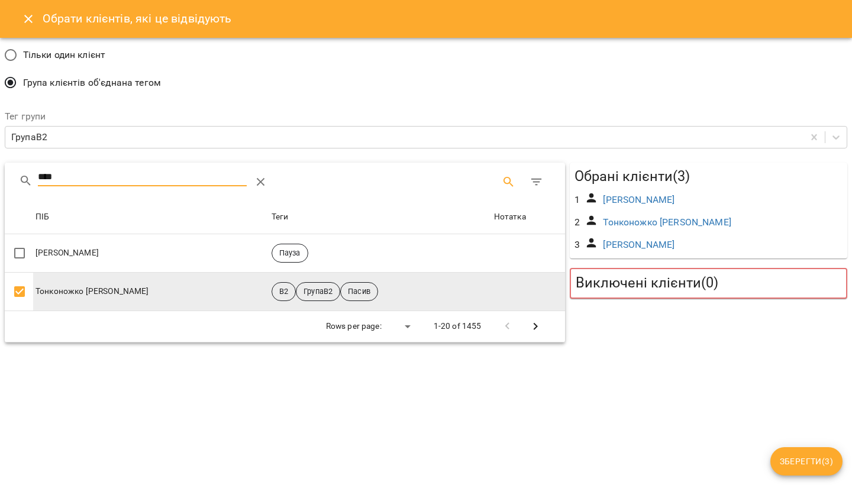
type input "****"
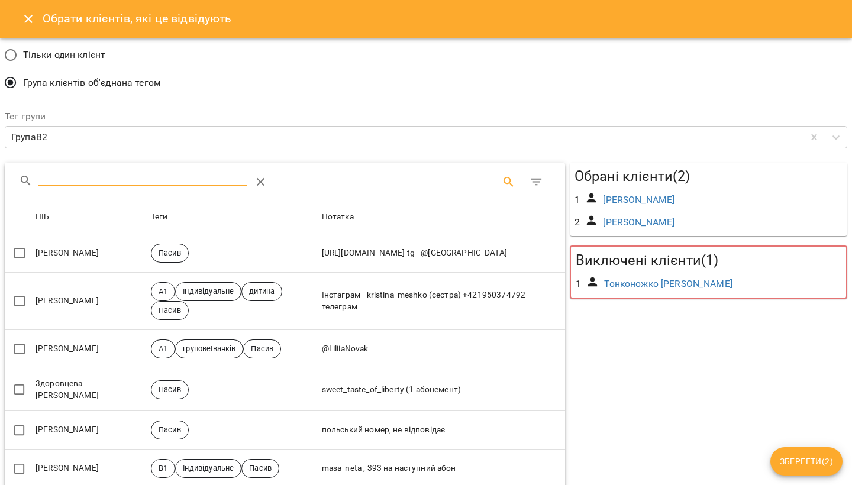
click at [117, 185] on input "Search" at bounding box center [142, 177] width 209 height 19
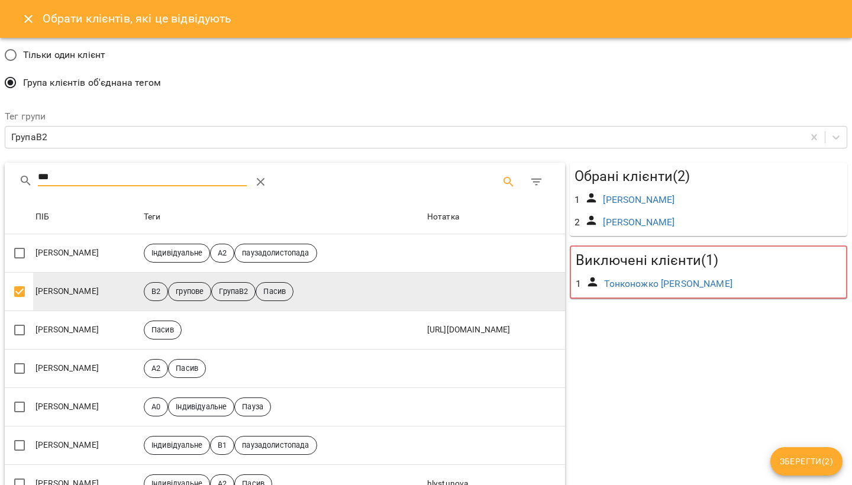
type input "***"
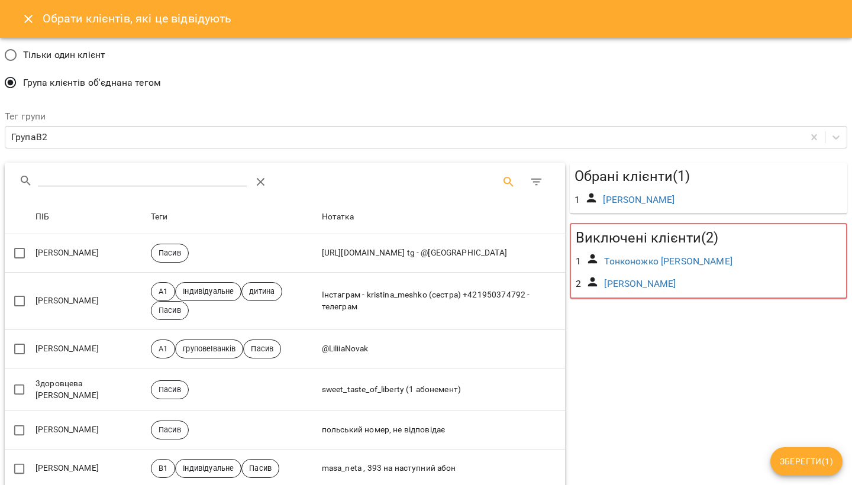
click at [805, 459] on span "Зберегти ( 1 )" at bounding box center [806, 461] width 53 height 14
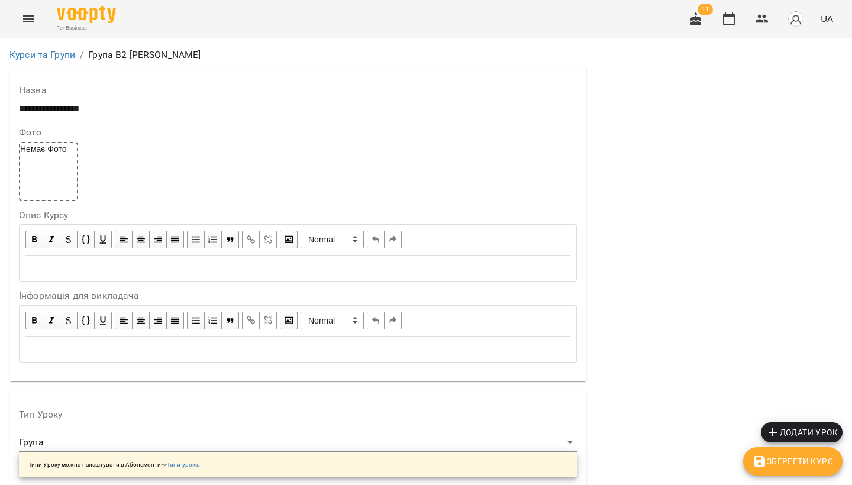
scroll to position [910, 0]
click at [763, 463] on icon "button" at bounding box center [760, 461] width 11 height 11
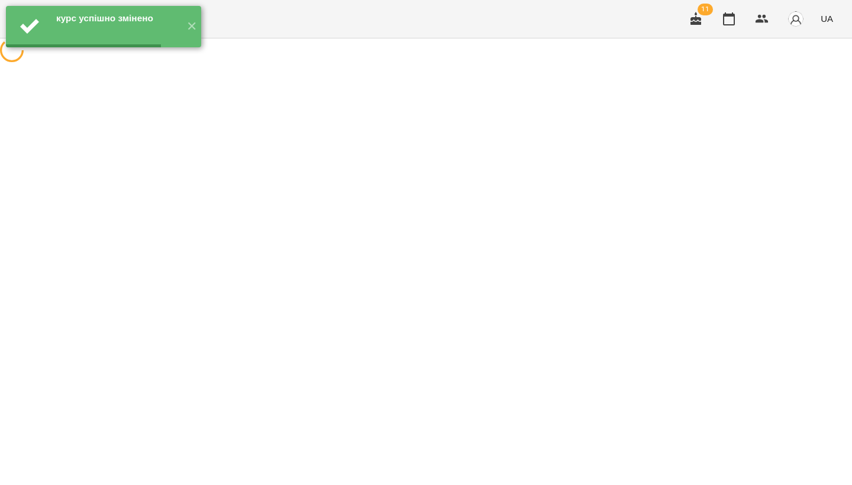
scroll to position [0, 0]
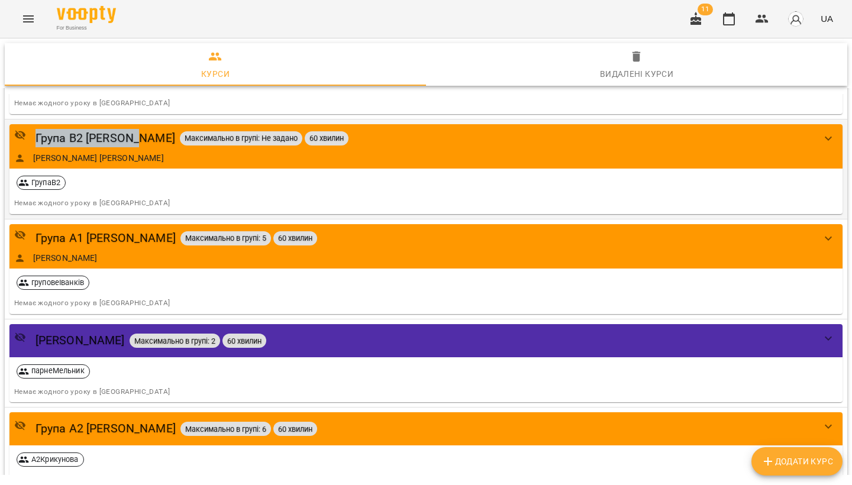
scroll to position [199, 0]
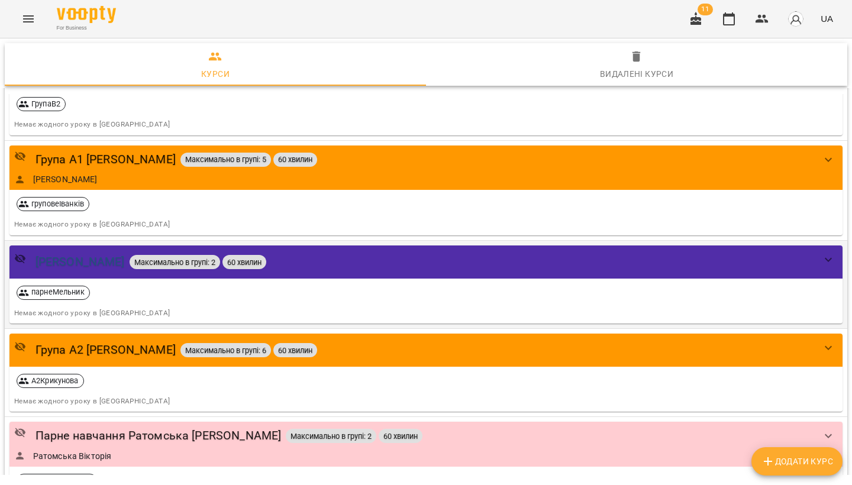
click at [125, 262] on div "[PERSON_NAME]" at bounding box center [80, 262] width 89 height 18
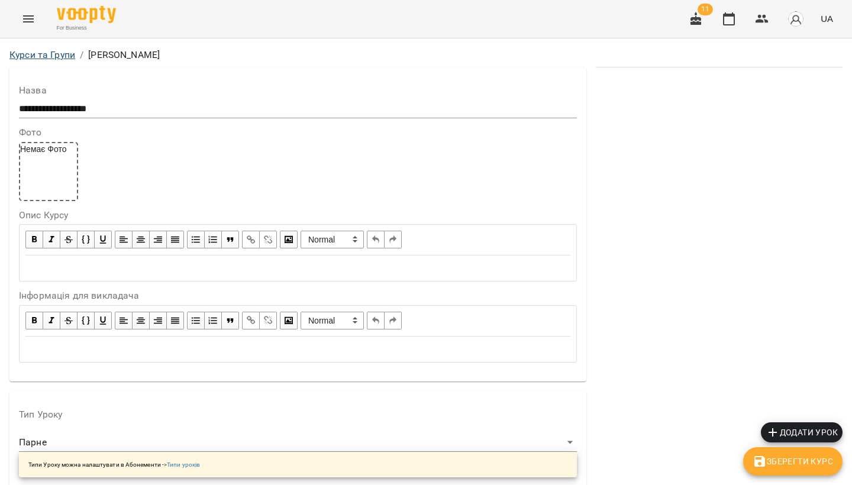
click at [57, 57] on link "Курси та Групи" at bounding box center [42, 54] width 66 height 11
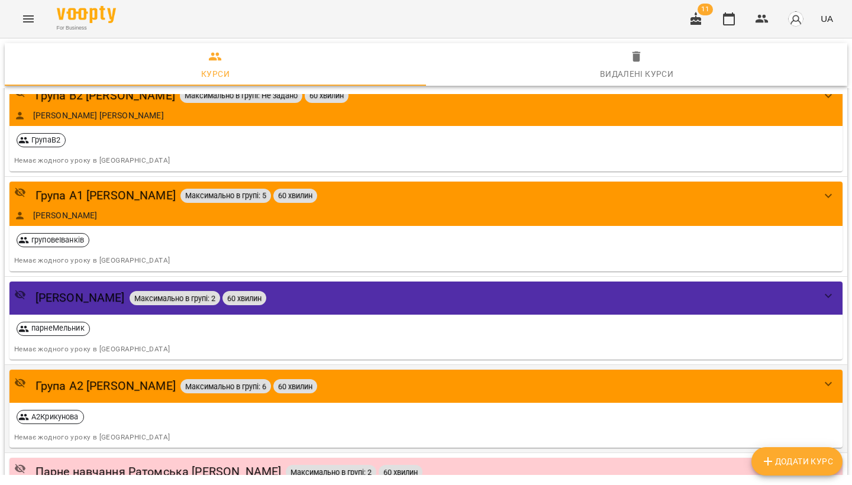
scroll to position [212, 0]
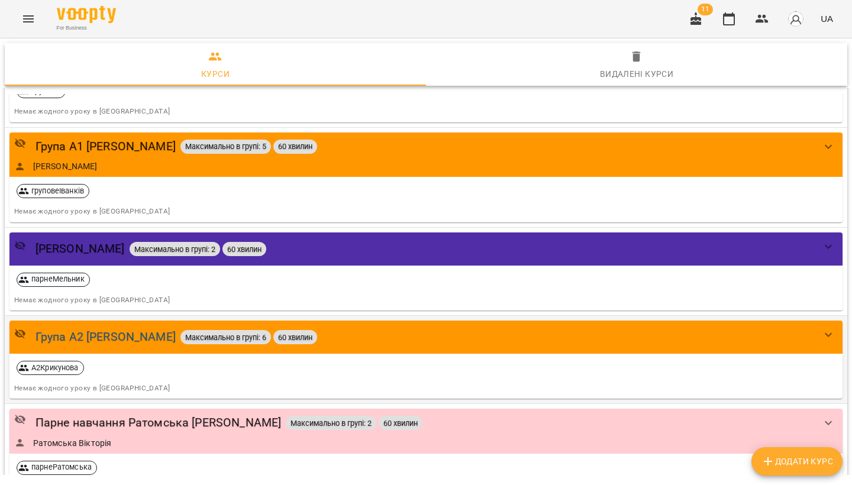
click at [124, 334] on div "Група А2 [PERSON_NAME]" at bounding box center [106, 337] width 140 height 18
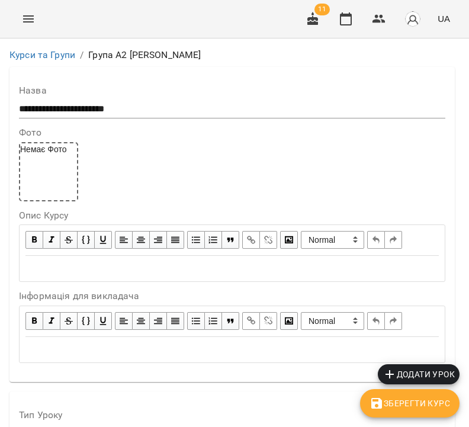
scroll to position [997, 0]
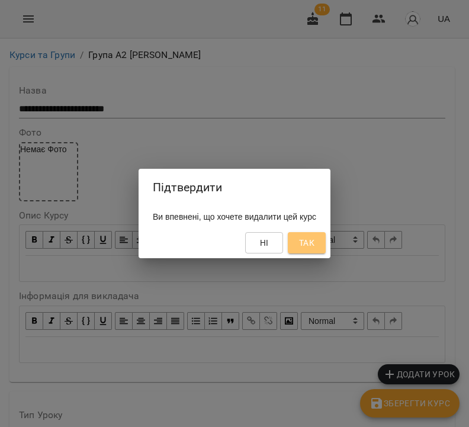
click at [325, 250] on button "Так" at bounding box center [307, 242] width 38 height 21
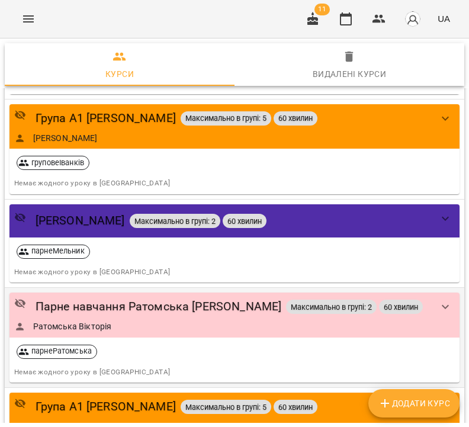
scroll to position [285, 0]
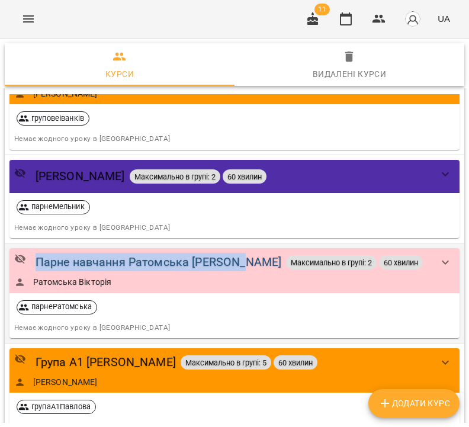
click at [194, 259] on div "Парне навчання Ратомська [PERSON_NAME]" at bounding box center [159, 262] width 246 height 18
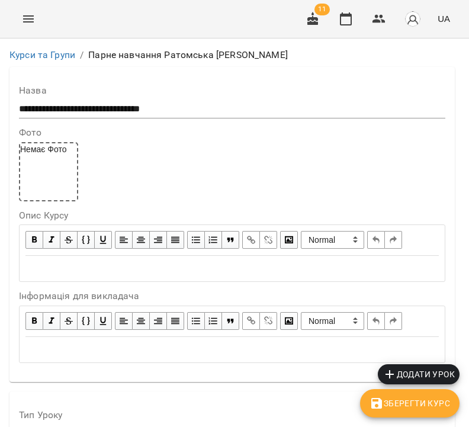
scroll to position [997, 0]
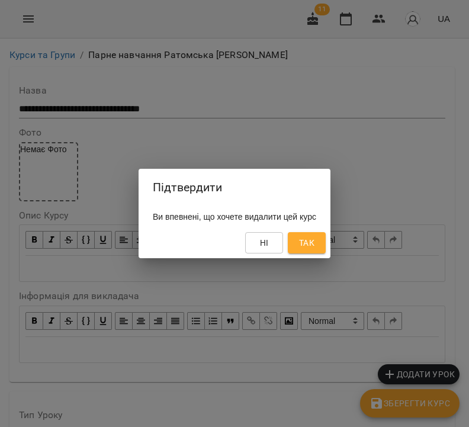
click at [314, 241] on span "Так" at bounding box center [306, 243] width 15 height 14
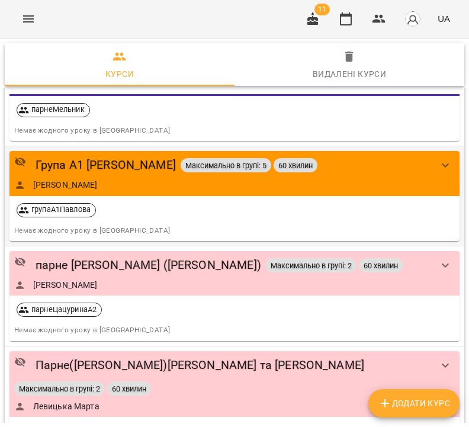
scroll to position [476, 0]
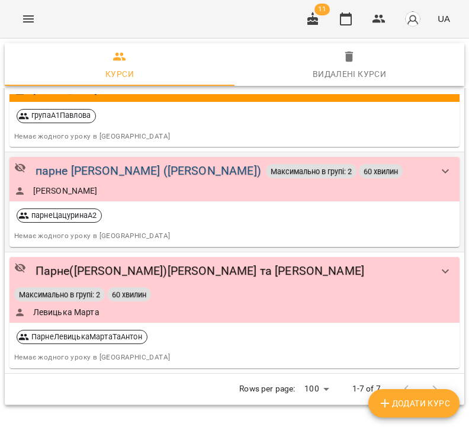
click at [141, 163] on div "парне Коломоєць (Цацурина Анасатсія)" at bounding box center [148, 171] width 225 height 18
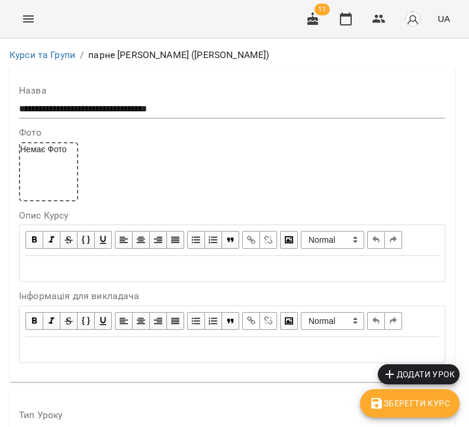
scroll to position [946, 0]
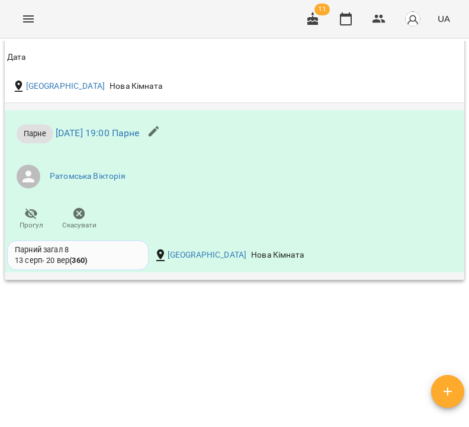
scroll to position [1294, 0]
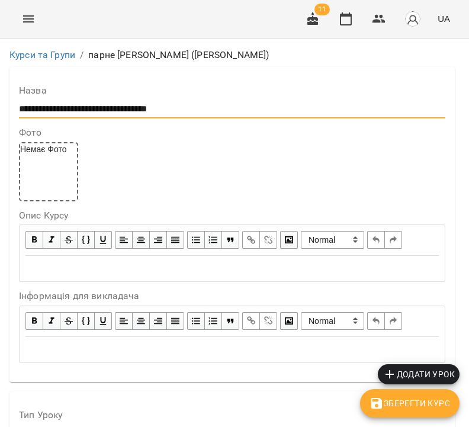
drag, startPoint x: 194, startPoint y: 108, endPoint x: 106, endPoint y: 108, distance: 88.2
click at [106, 108] on input "**********" at bounding box center [232, 108] width 426 height 19
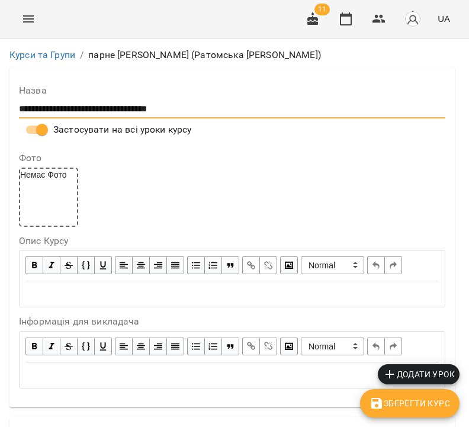
scroll to position [586, 0]
type input "**********"
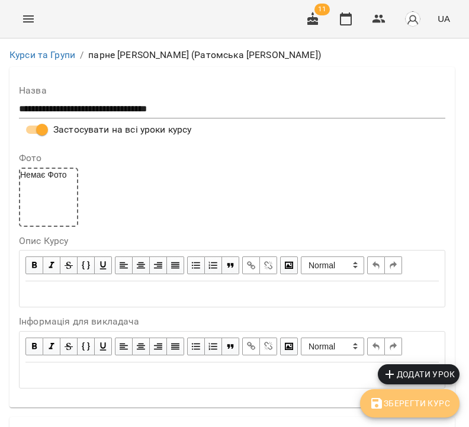
click at [402, 405] on span "Зберегти Курс" at bounding box center [409, 403] width 80 height 14
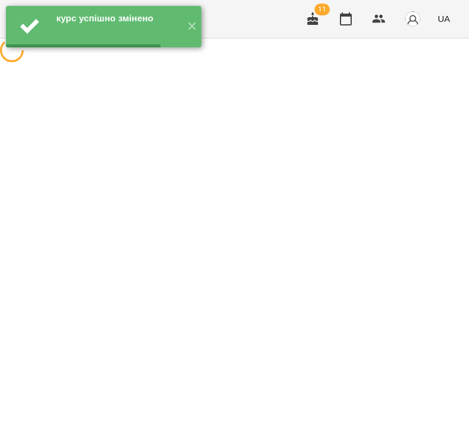
scroll to position [0, 0]
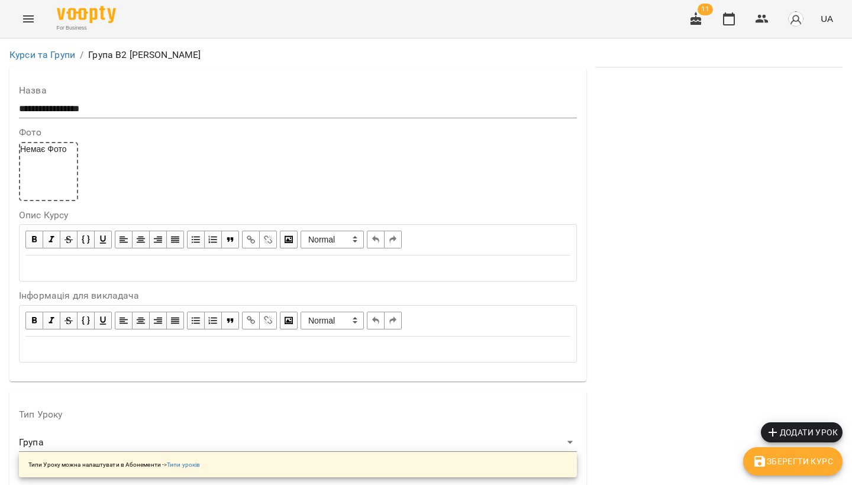
scroll to position [888, 0]
click at [50, 56] on link "Курси та Групи" at bounding box center [42, 54] width 66 height 11
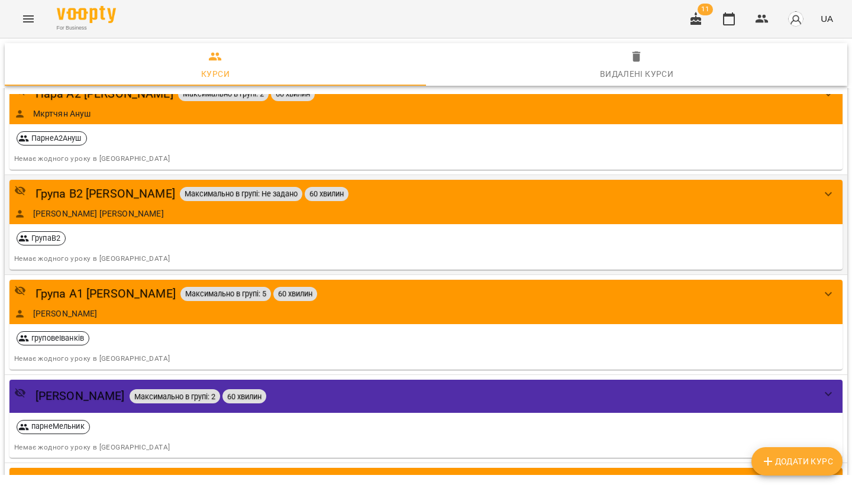
scroll to position [90, 0]
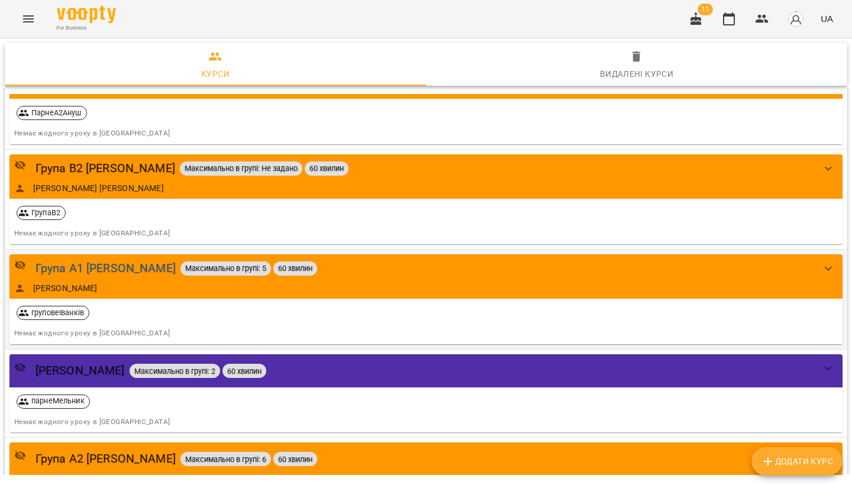
click at [99, 267] on div "Група А1 [PERSON_NAME]" at bounding box center [106, 268] width 140 height 18
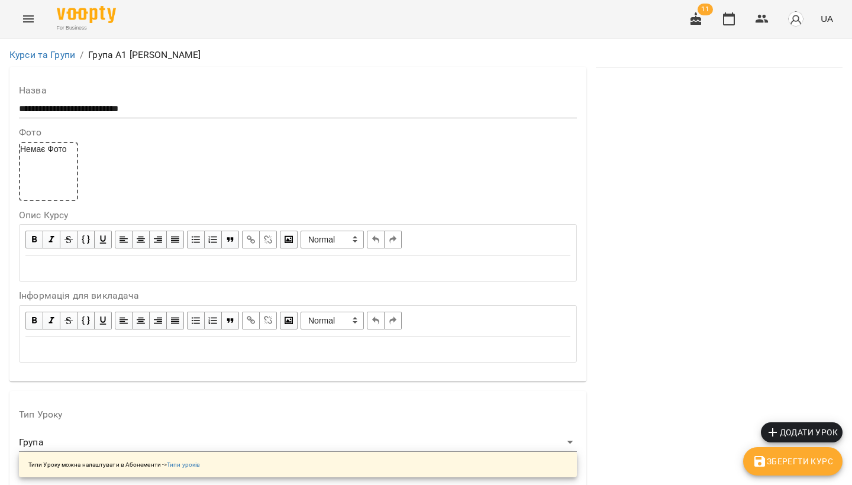
scroll to position [955, 0]
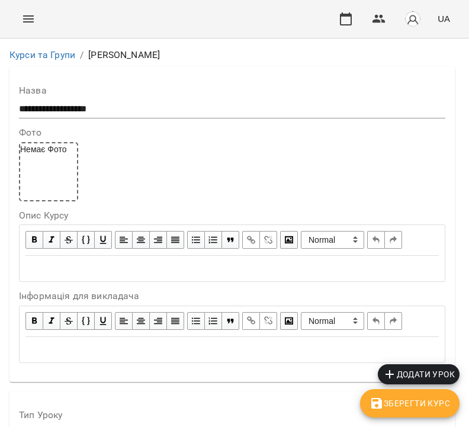
scroll to position [997, 0]
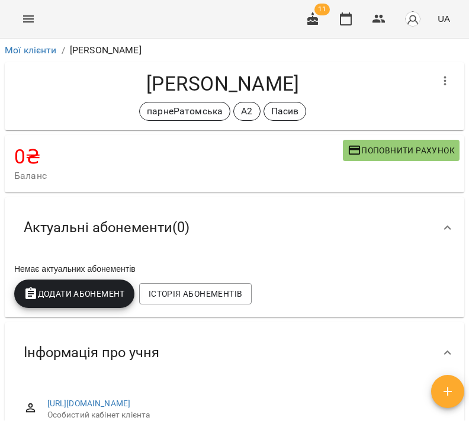
scroll to position [17, 0]
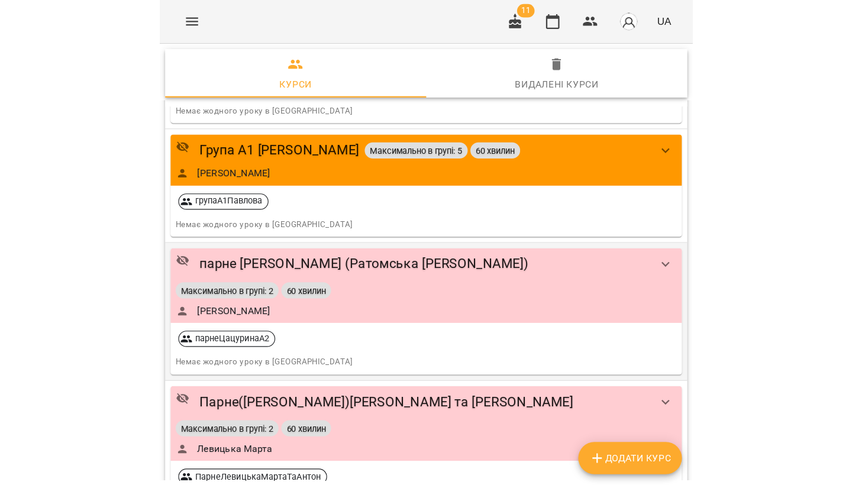
scroll to position [414, 0]
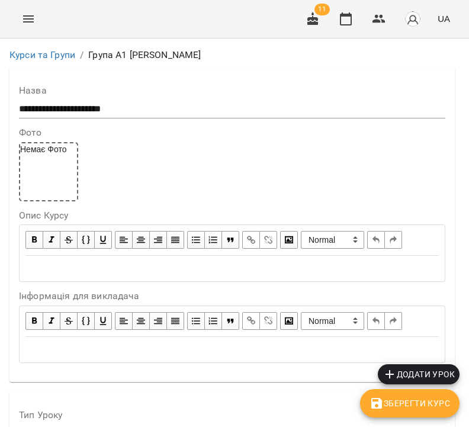
click at [56, 109] on input "**********" at bounding box center [232, 108] width 426 height 19
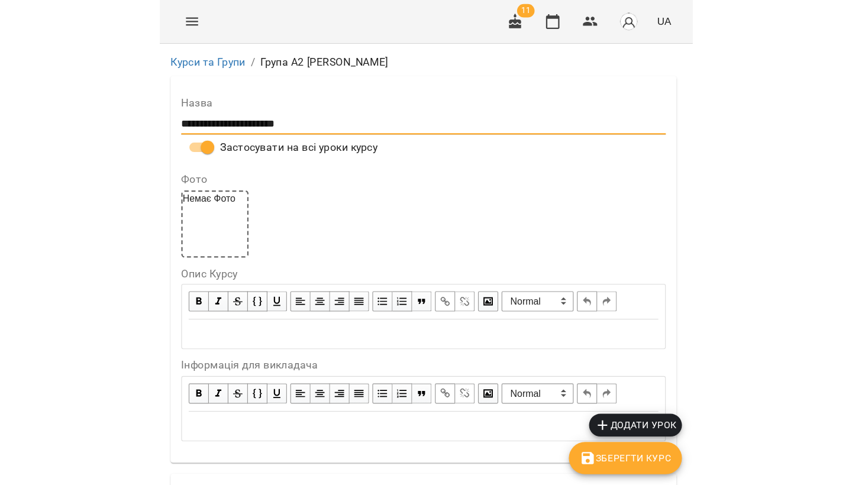
scroll to position [967, 0]
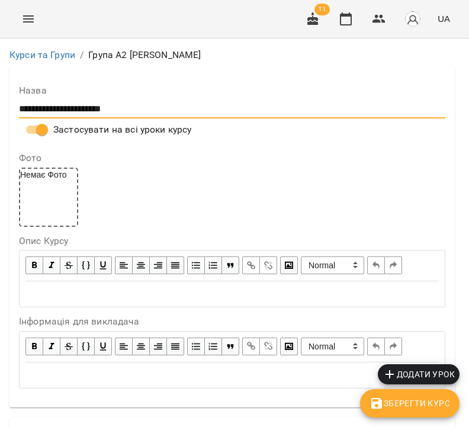
type input "**********"
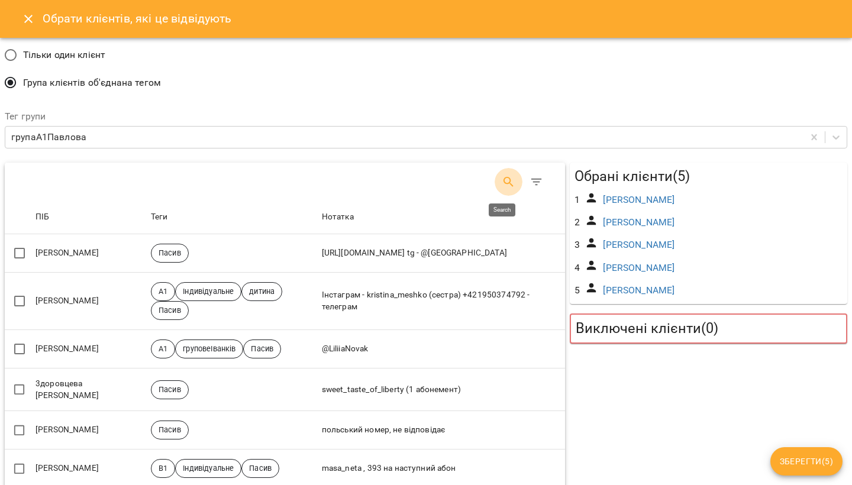
click at [468, 176] on icon "Search" at bounding box center [509, 182] width 14 height 14
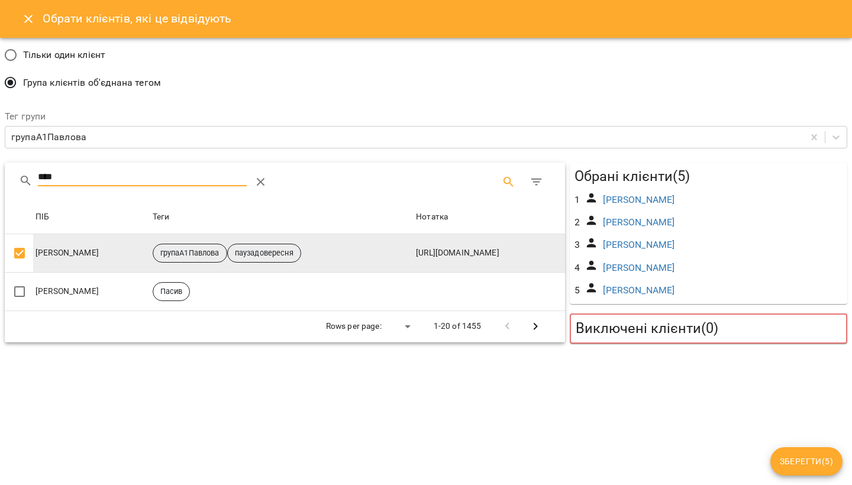
type input "****"
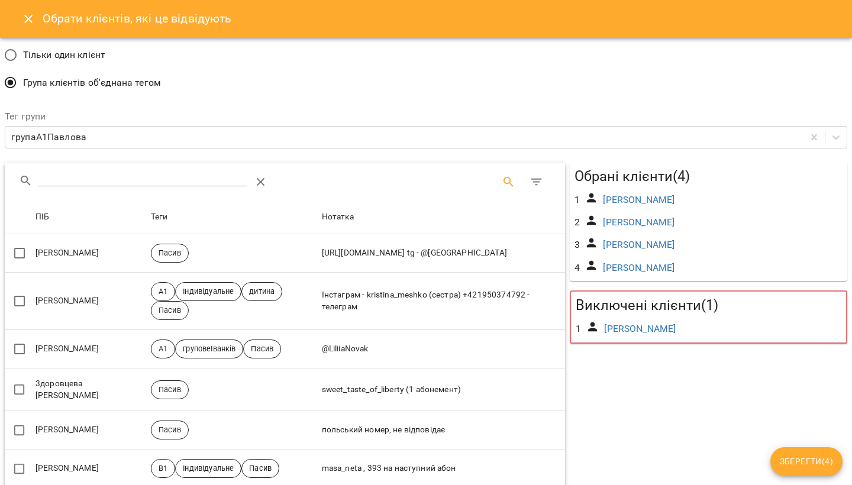
click at [138, 179] on input "Search" at bounding box center [142, 177] width 209 height 19
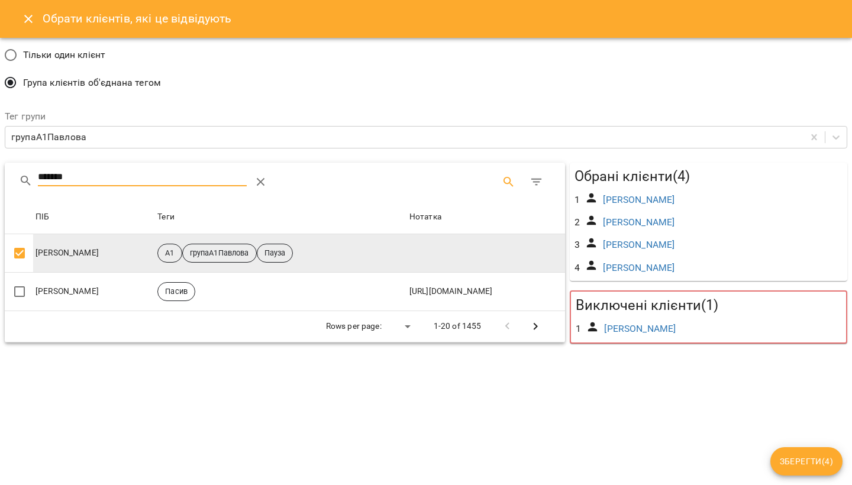
type input "*******"
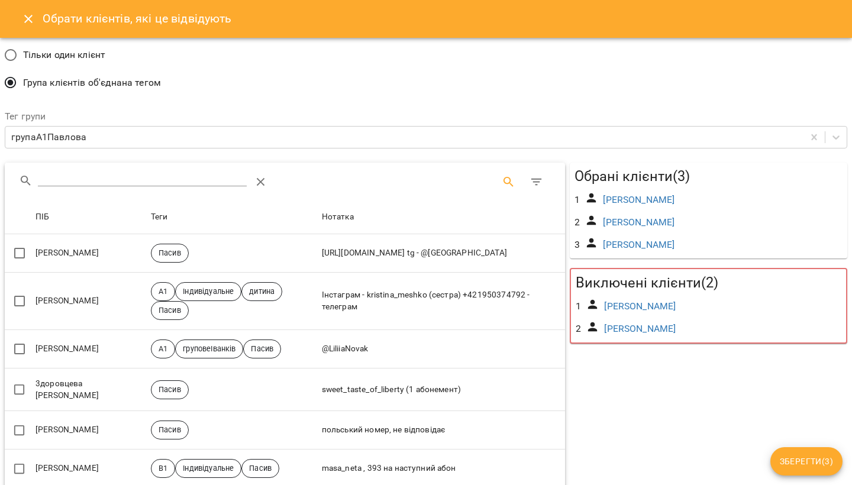
click at [468, 426] on span "Зберегти ( 3 )" at bounding box center [806, 461] width 53 height 14
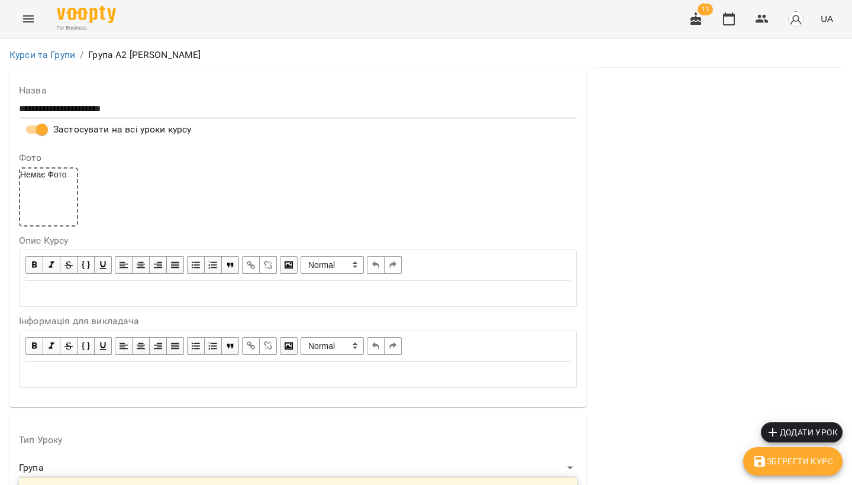
click at [468, 426] on span "Зберегти Курс" at bounding box center [793, 461] width 80 height 14
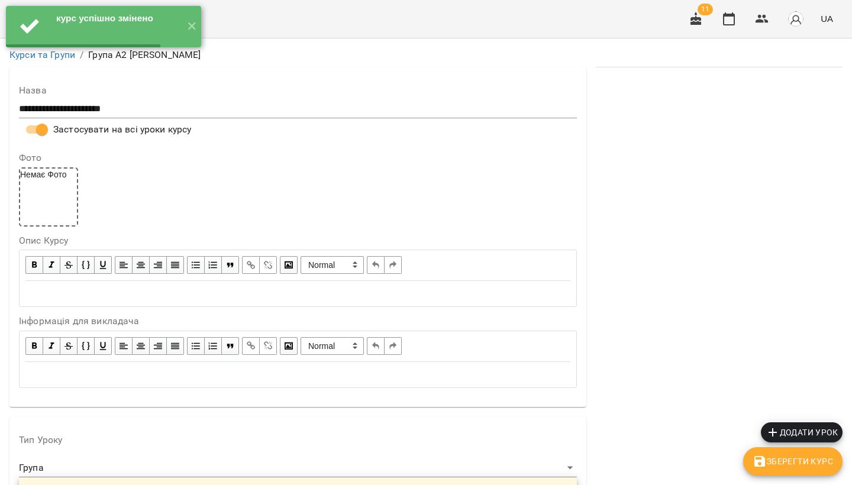
scroll to position [0, 0]
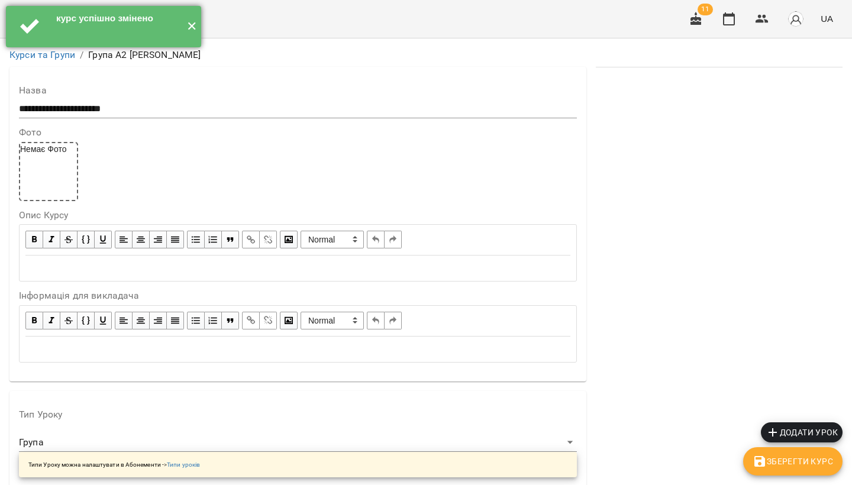
click at [190, 26] on button "✕" at bounding box center [192, 26] width 20 height 41
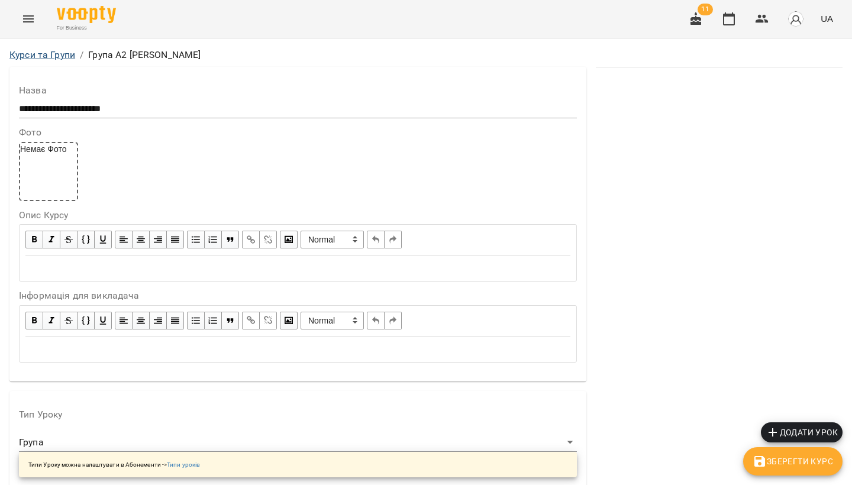
click at [49, 56] on link "Курси та Групи" at bounding box center [42, 54] width 66 height 11
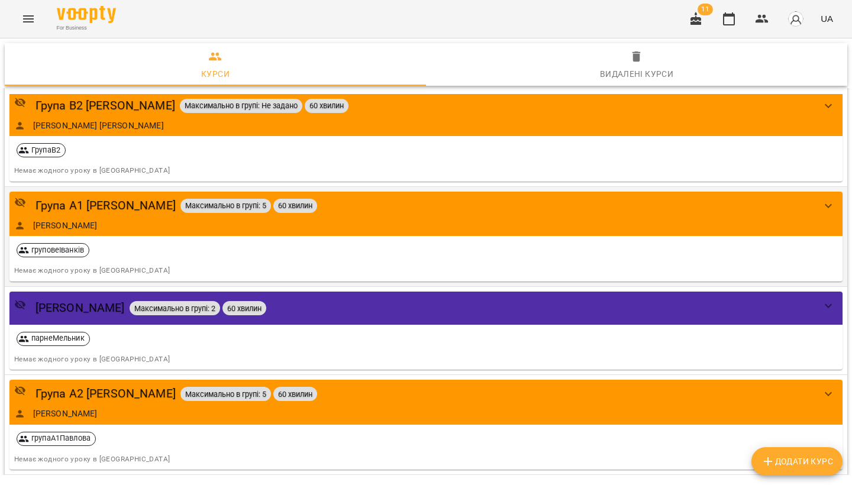
scroll to position [49, 0]
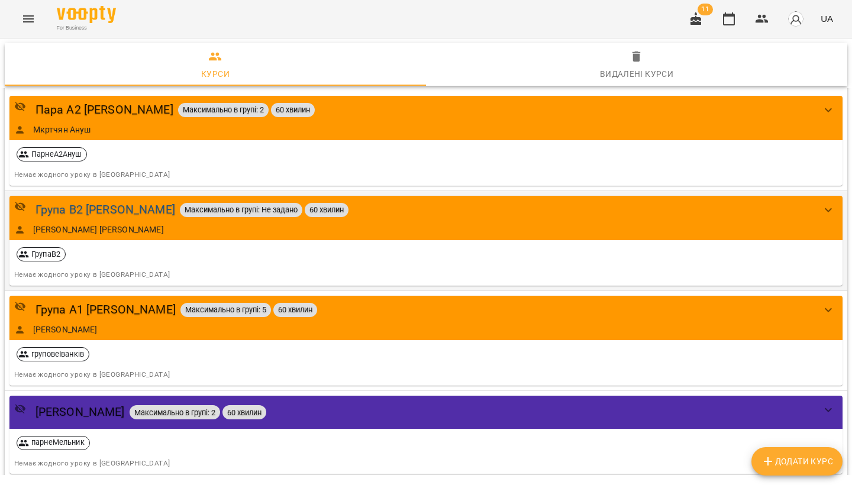
click at [86, 211] on div "Група В2 Зибелєва" at bounding box center [106, 210] width 140 height 18
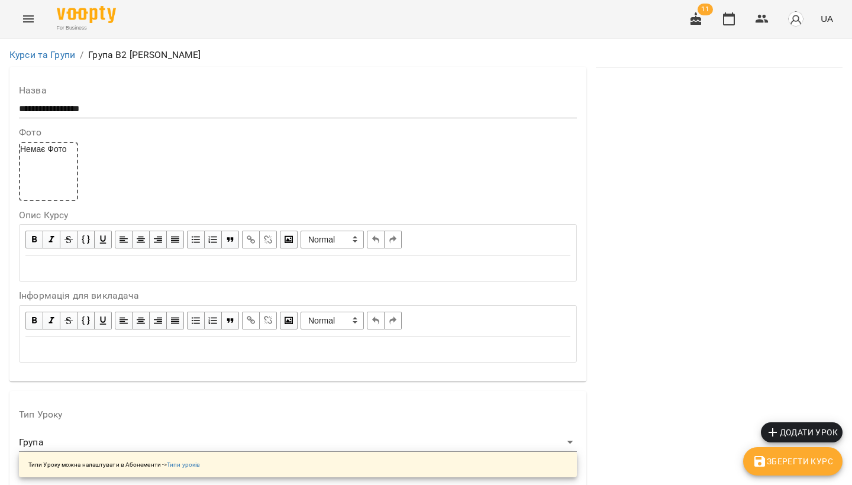
click at [61, 105] on input "**********" at bounding box center [298, 108] width 558 height 19
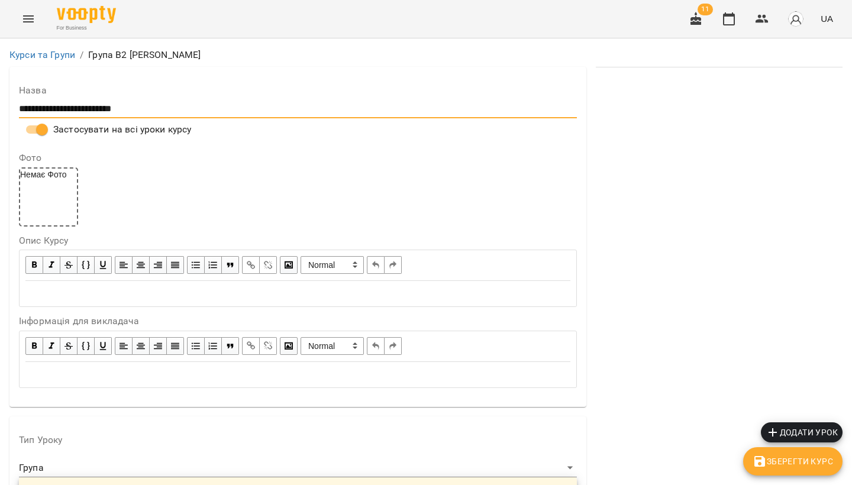
type input "**********"
click at [468, 426] on icon "button" at bounding box center [760, 461] width 11 height 11
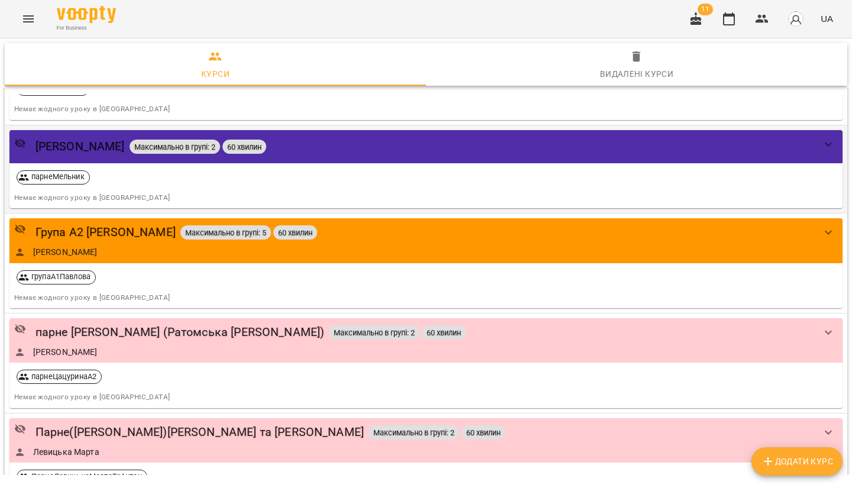
scroll to position [423, 0]
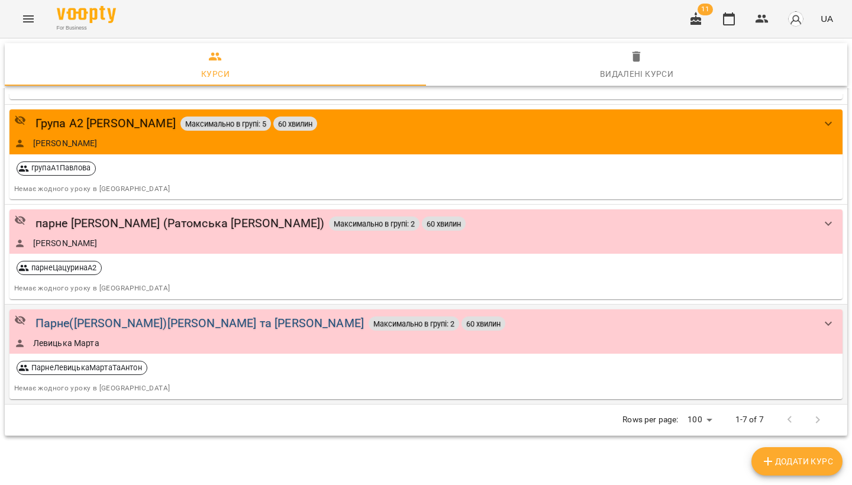
click at [186, 318] on div "Парне([PERSON_NAME])[PERSON_NAME] та [PERSON_NAME]" at bounding box center [200, 323] width 328 height 18
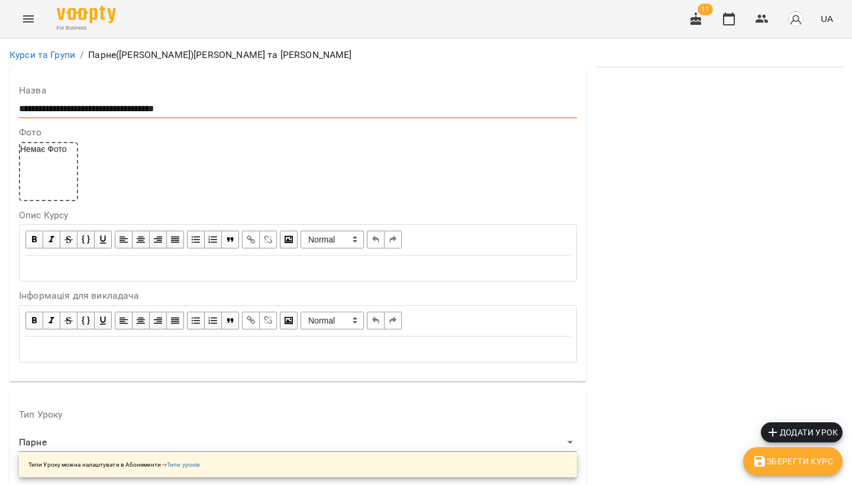
drag, startPoint x: 127, startPoint y: 108, endPoint x: 51, endPoint y: 106, distance: 75.8
click at [51, 106] on input "**********" at bounding box center [298, 108] width 558 height 19
click at [185, 109] on input "**********" at bounding box center [298, 108] width 558 height 19
drag, startPoint x: 235, startPoint y: 108, endPoint x: 17, endPoint y: 109, distance: 218.4
click at [17, 109] on div "**********" at bounding box center [297, 224] width 577 height 315
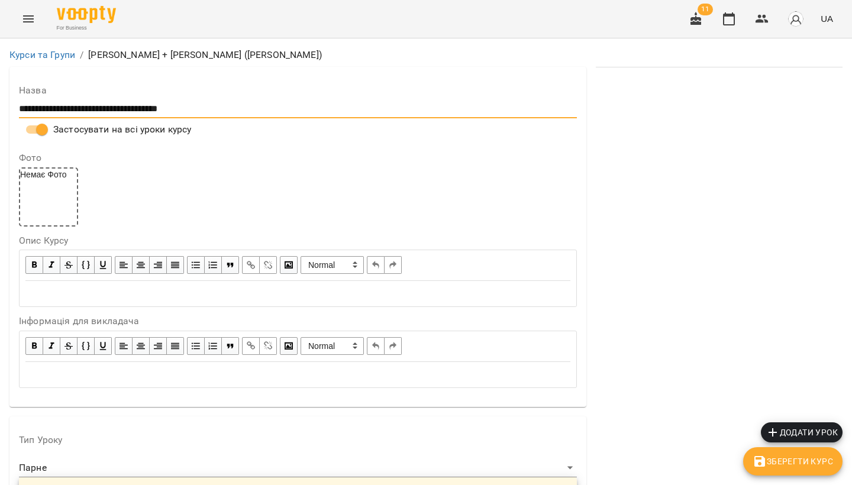
scroll to position [958, 0]
type input "**********"
click at [762, 459] on icon "button" at bounding box center [760, 461] width 14 height 14
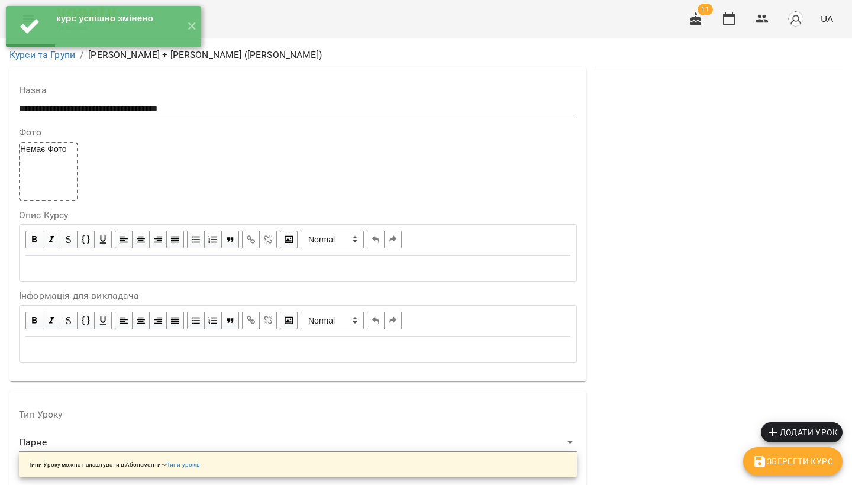
scroll to position [933, 0]
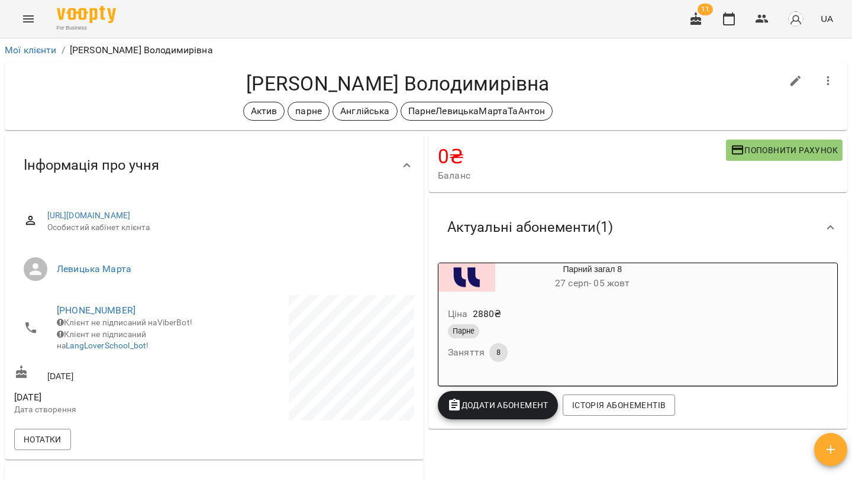
click at [789, 85] on icon "button" at bounding box center [796, 81] width 14 height 14
select select "**"
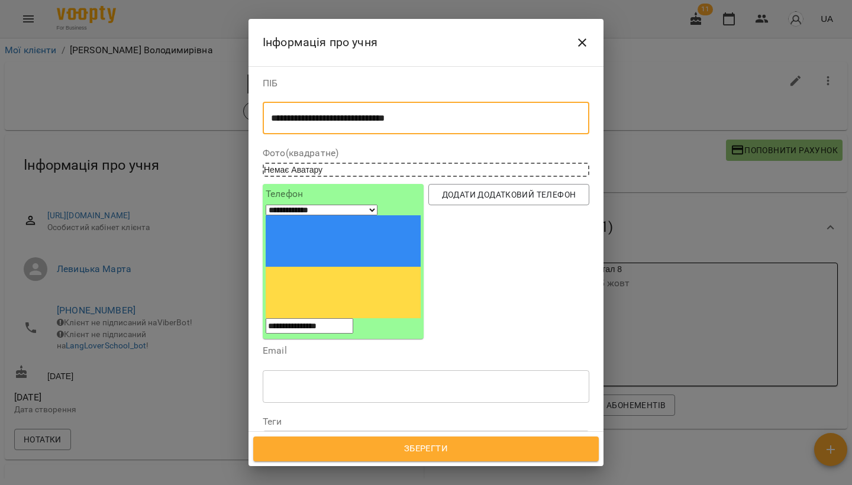
drag, startPoint x: 314, startPoint y: 120, endPoint x: 262, endPoint y: 117, distance: 51.6
click at [262, 117] on div "**********" at bounding box center [425, 109] width 331 height 70
click at [320, 120] on textarea "**********" at bounding box center [421, 118] width 301 height 11
type textarea "**********"
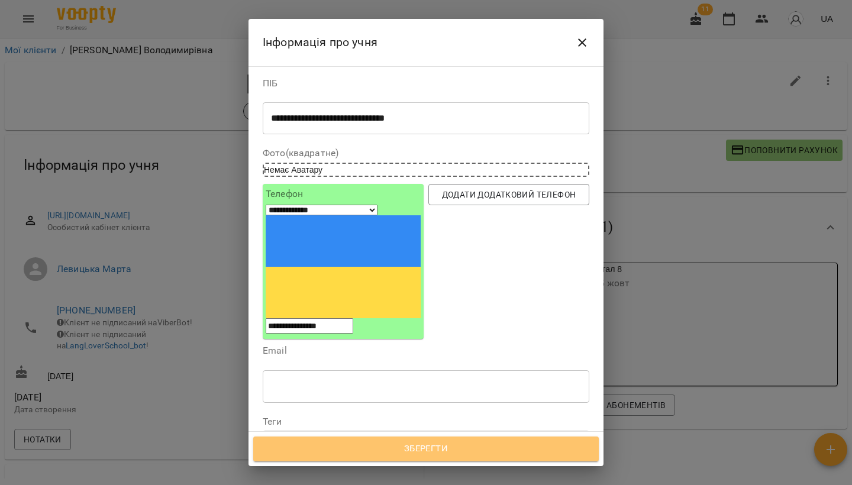
click at [352, 447] on span "Зберегти" at bounding box center [426, 448] width 320 height 15
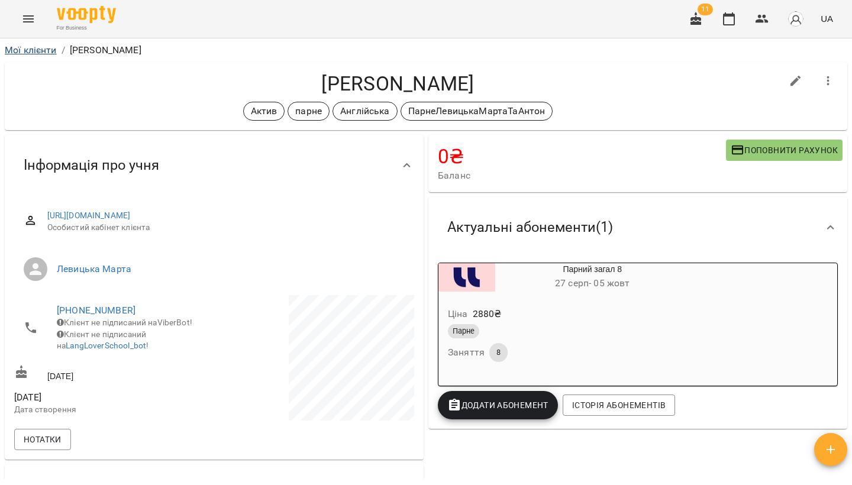
click at [36, 51] on link "Мої клієнти" at bounding box center [31, 49] width 52 height 11
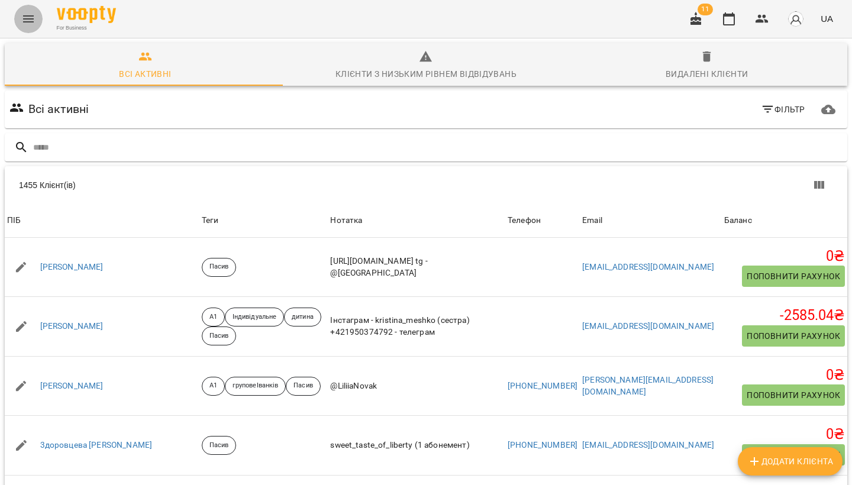
click at [22, 18] on icon "Menu" at bounding box center [28, 19] width 14 height 14
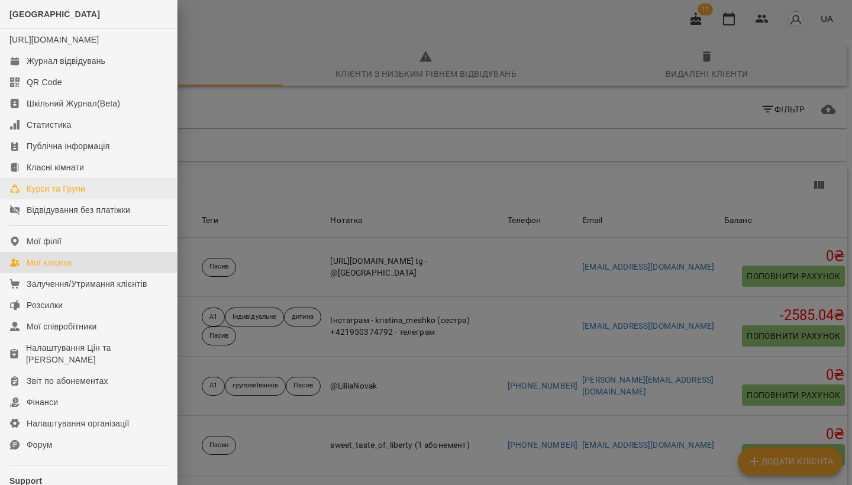
click at [64, 194] on link "Курси та Групи" at bounding box center [88, 188] width 177 height 21
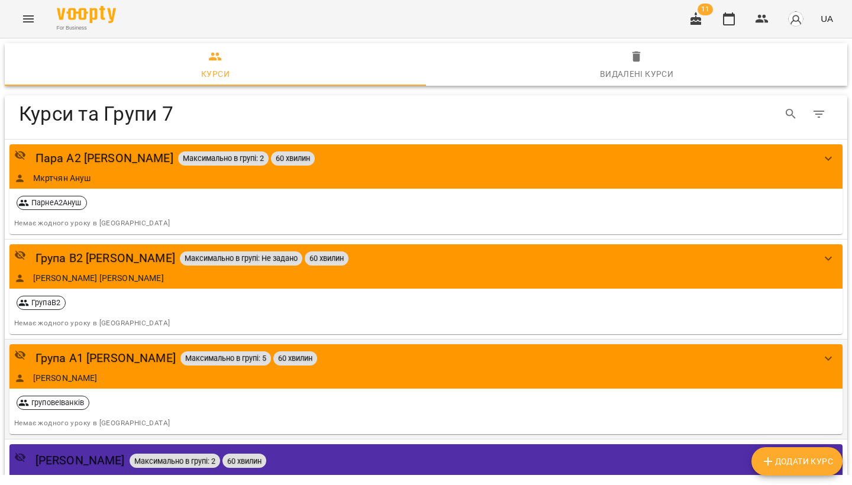
click at [823, 356] on icon "show more" at bounding box center [828, 359] width 14 height 14
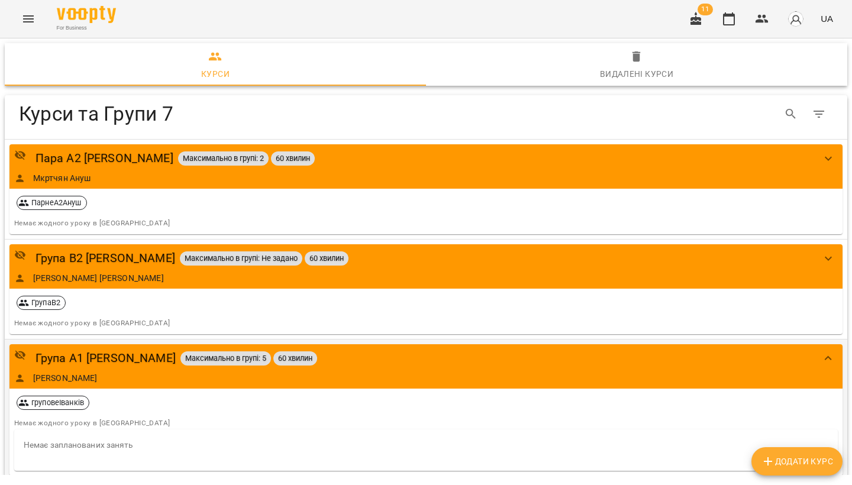
scroll to position [83, 0]
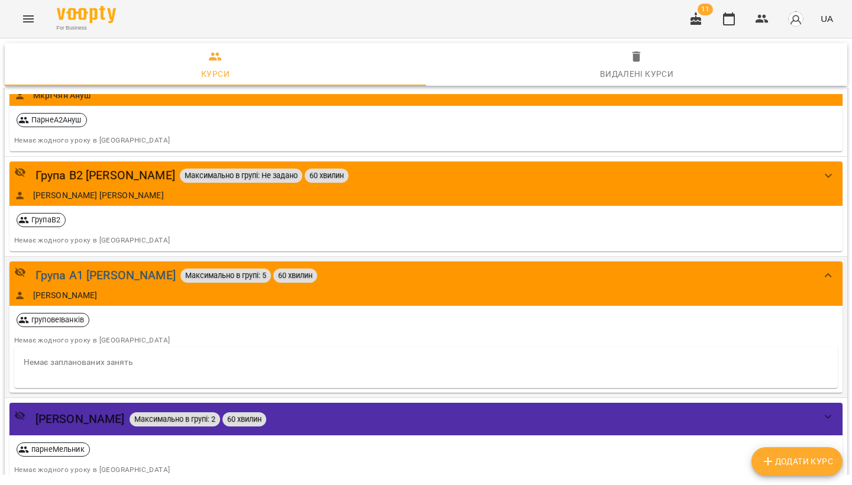
click at [133, 272] on div "Група А1 [PERSON_NAME]" at bounding box center [106, 275] width 140 height 18
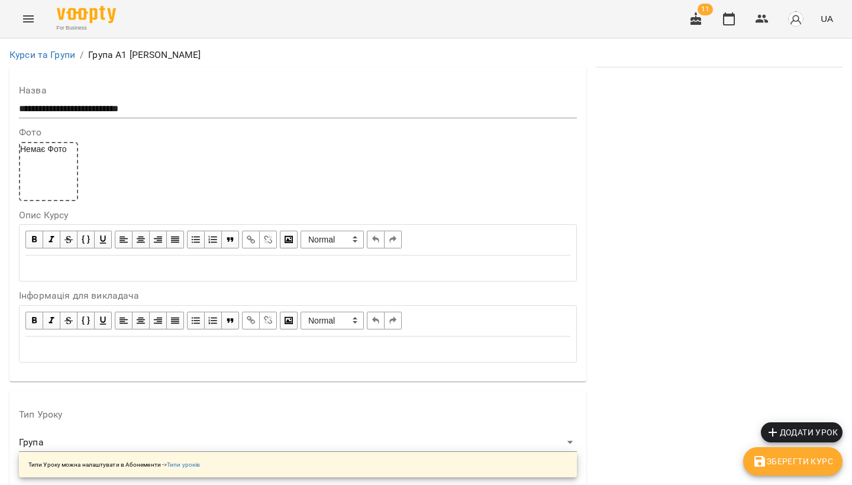
scroll to position [955, 0]
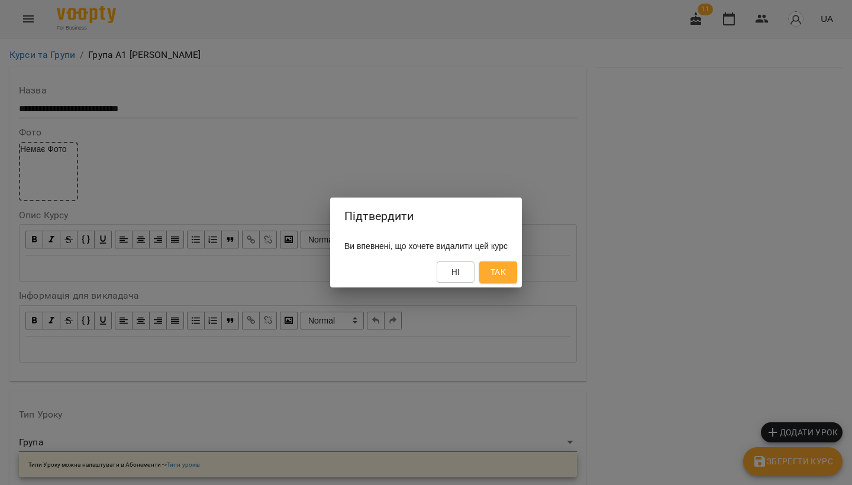
click at [506, 273] on span "Так" at bounding box center [498, 272] width 15 height 14
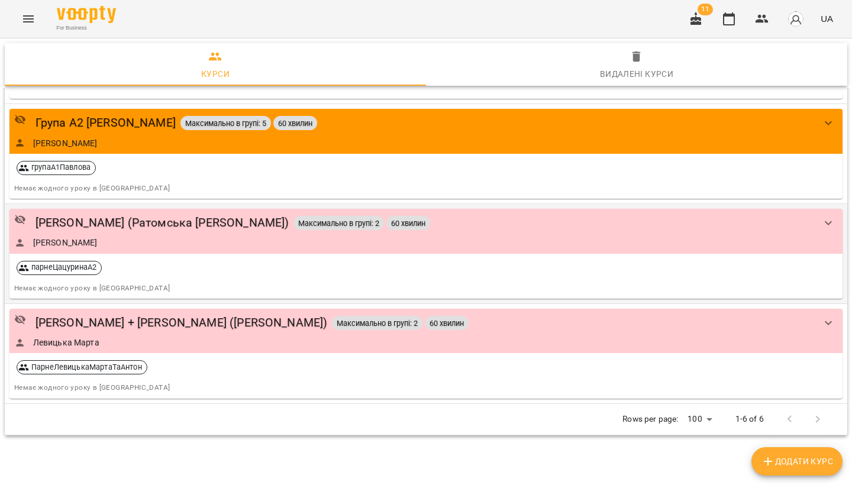
scroll to position [95, 0]
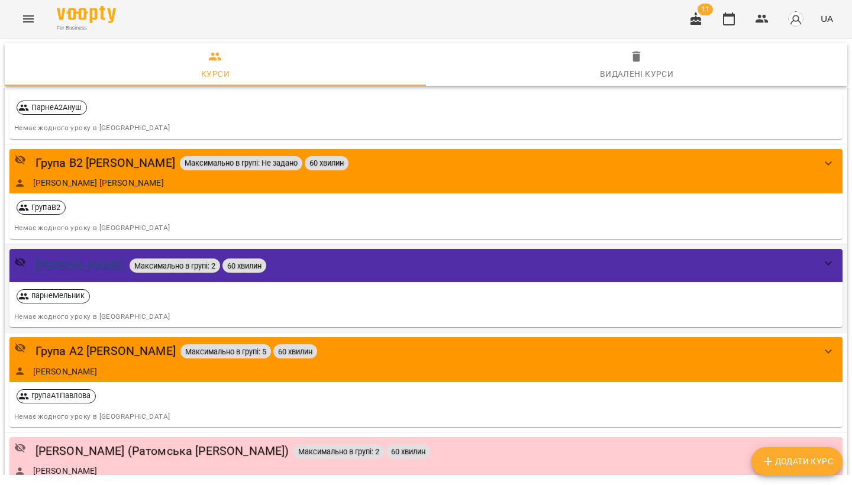
click at [98, 265] on div "[PERSON_NAME]" at bounding box center [80, 265] width 89 height 18
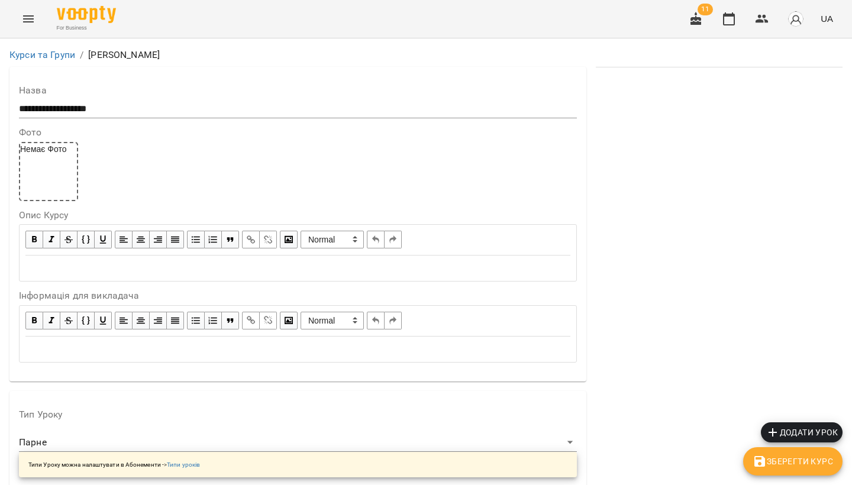
scroll to position [769, 0]
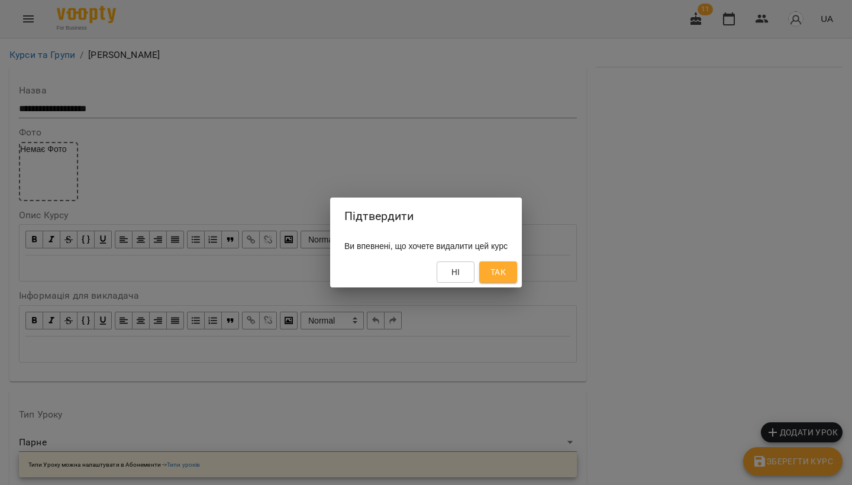
click at [508, 272] on span "Так" at bounding box center [498, 272] width 19 height 14
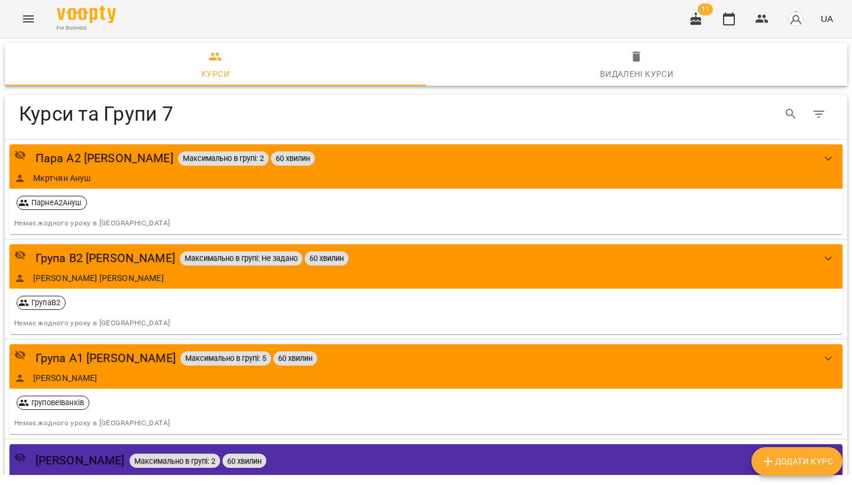
click at [617, 70] on div "Видалені курси" at bounding box center [637, 74] width 74 height 14
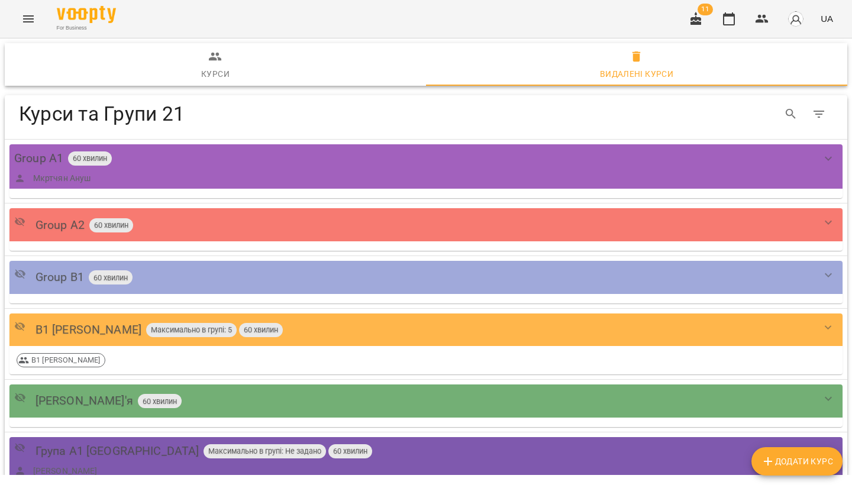
click at [214, 60] on icon "button" at bounding box center [215, 57] width 13 height 8
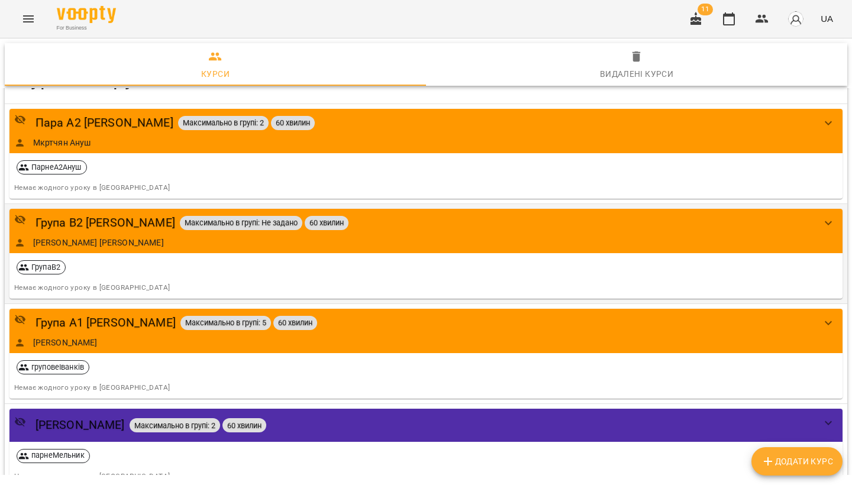
scroll to position [423, 0]
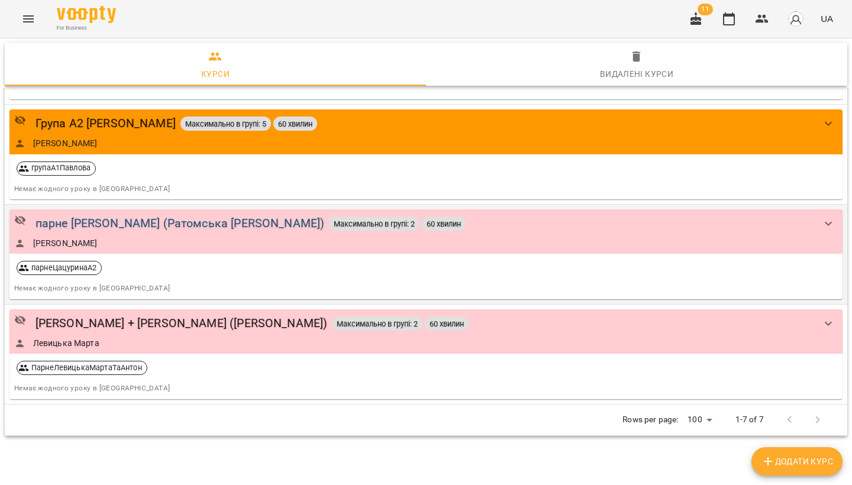
click at [125, 227] on div "парне [PERSON_NAME] (Ратомська [PERSON_NAME])" at bounding box center [180, 223] width 289 height 18
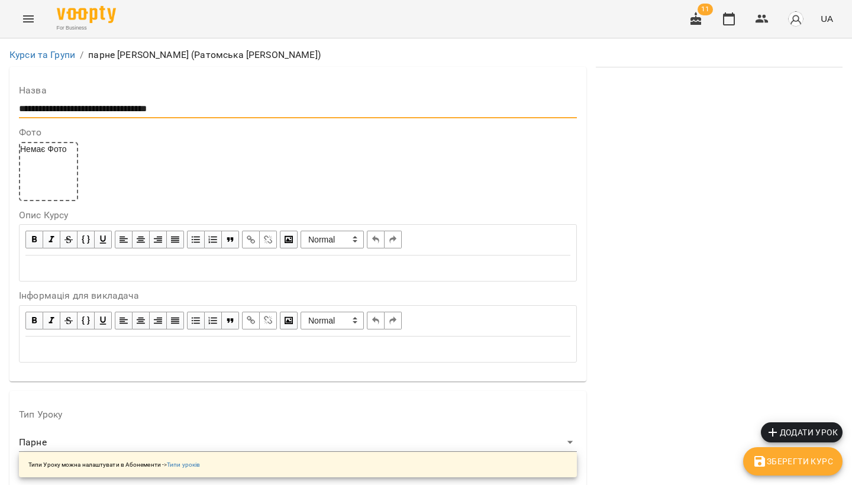
click at [24, 109] on input "**********" at bounding box center [298, 108] width 558 height 19
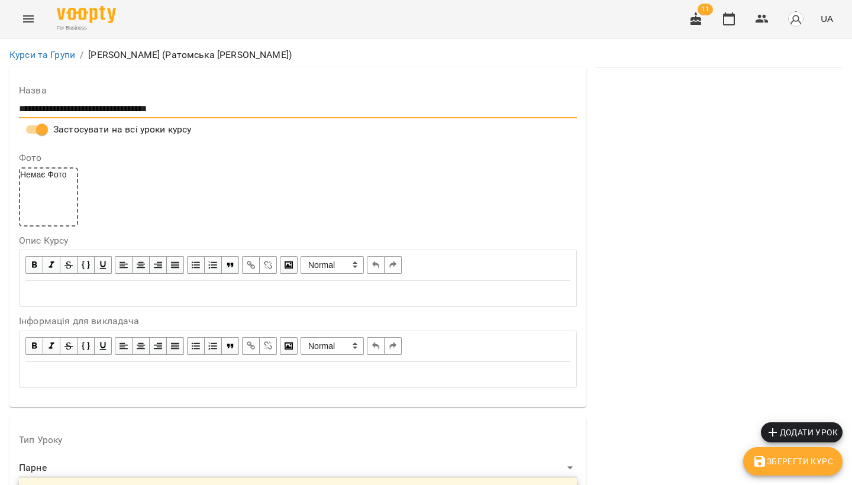
type input "**********"
click at [749, 460] on button "Зберегти Курс" at bounding box center [792, 461] width 99 height 28
